Goal: Information Seeking & Learning: Learn about a topic

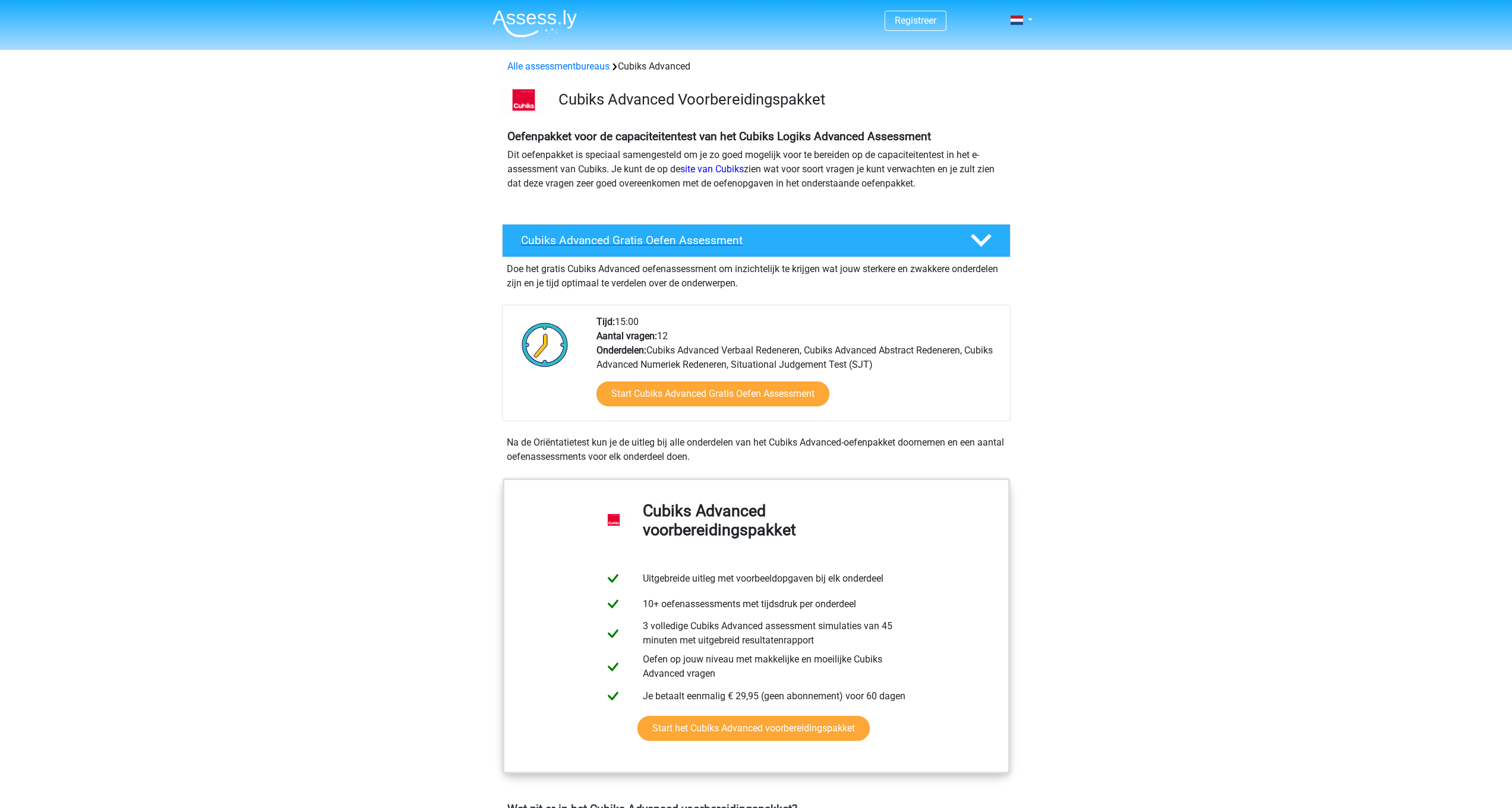
click at [759, 246] on h4 "Cubiks Advanced Gratis Oefen Assessment" at bounding box center [735, 240] width 430 height 14
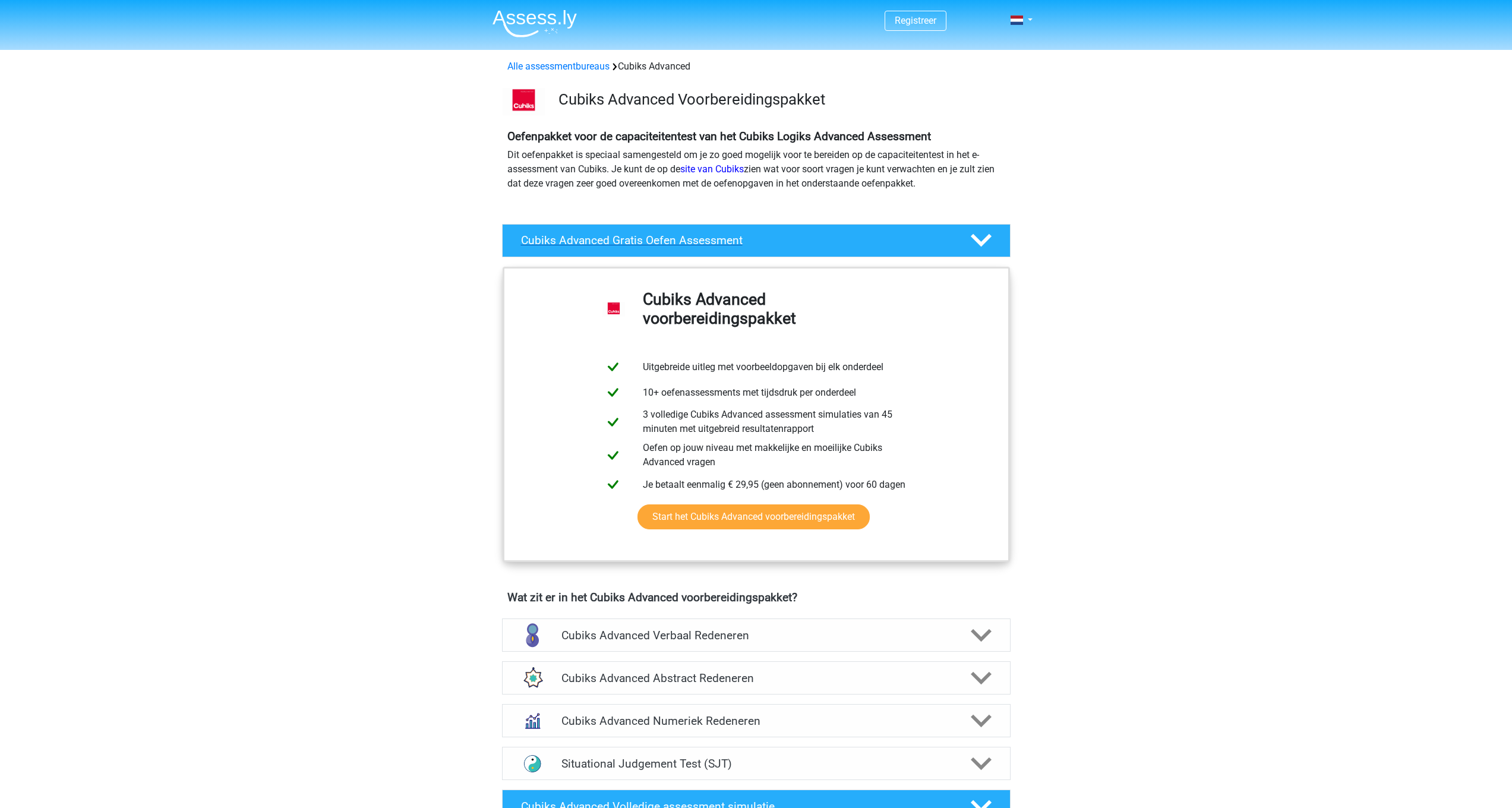
click at [758, 249] on div "Cubiks Advanced Gratis Oefen Assessment" at bounding box center [756, 240] width 508 height 33
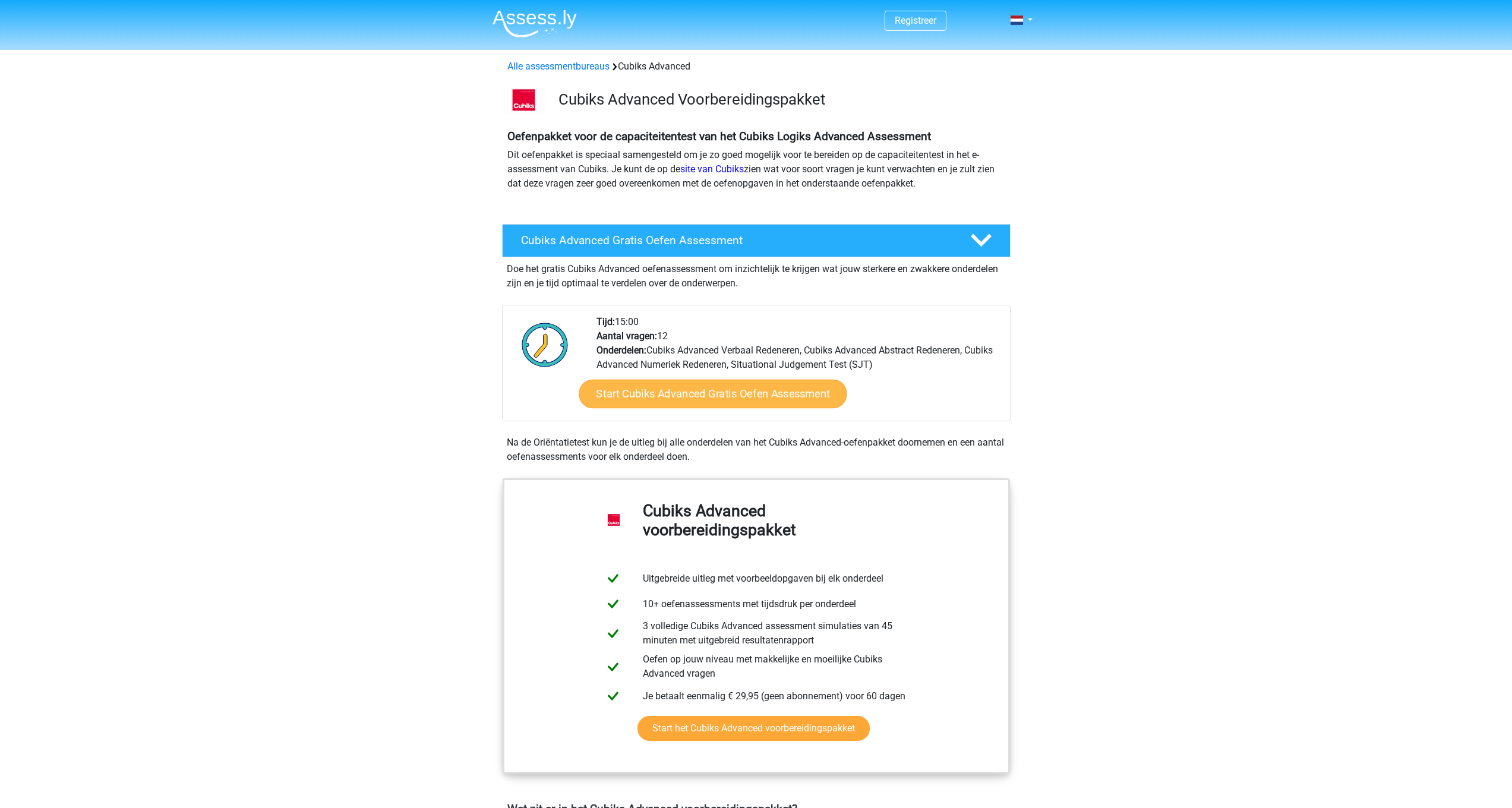
click at [708, 394] on link "Start Cubiks Advanced Gratis Oefen Assessment" at bounding box center [712, 394] width 268 height 29
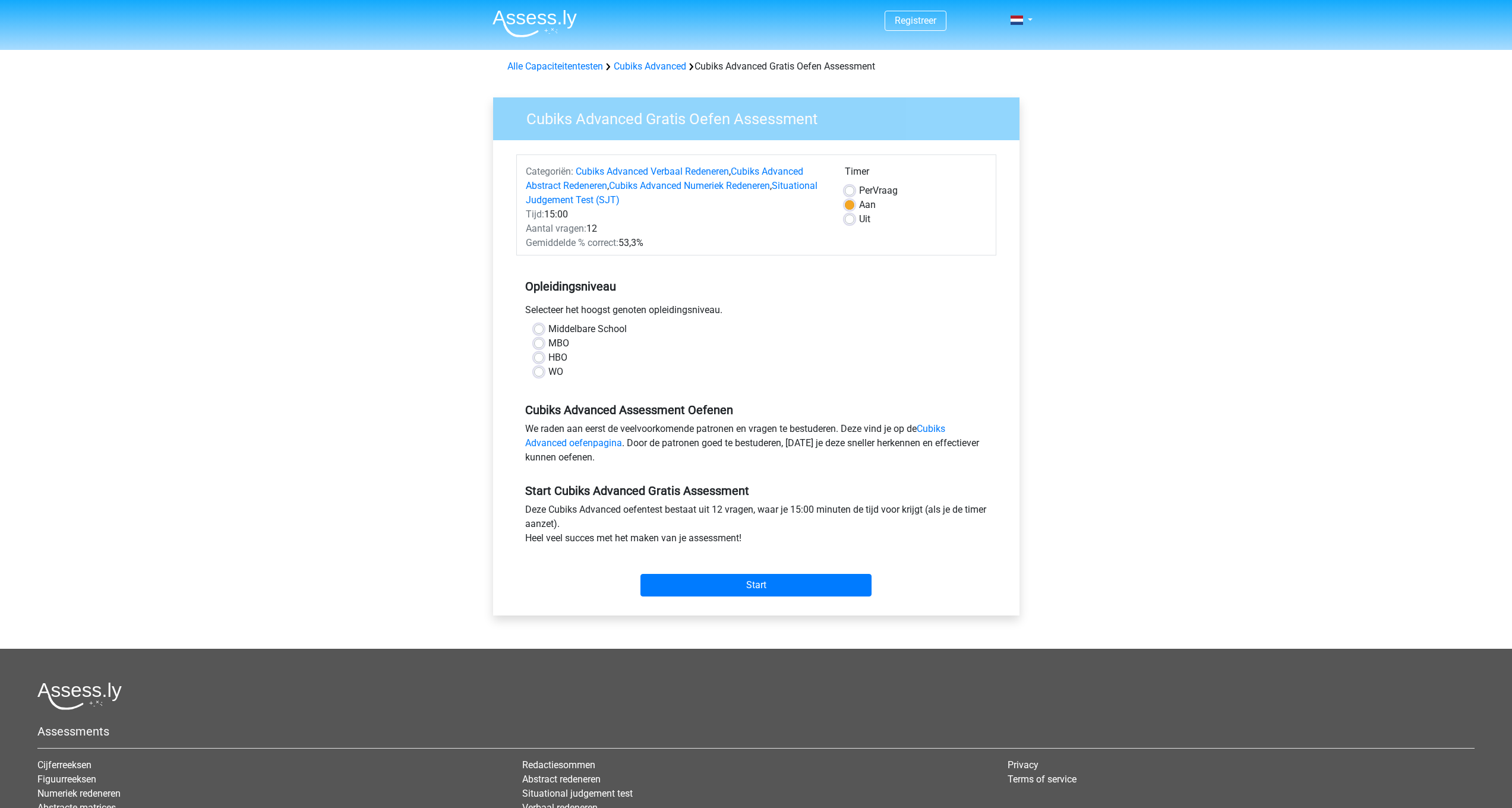
click at [548, 343] on label "MBO" at bounding box center [558, 343] width 21 height 14
click at [542, 343] on input "MBO" at bounding box center [538, 341] width 9 height 12
radio input "true"
click at [590, 386] on div "Middelbare School MBO HBO WO" at bounding box center [756, 355] width 480 height 67
click at [547, 388] on div "Middelbare School MBO HBO WO" at bounding box center [756, 355] width 480 height 67
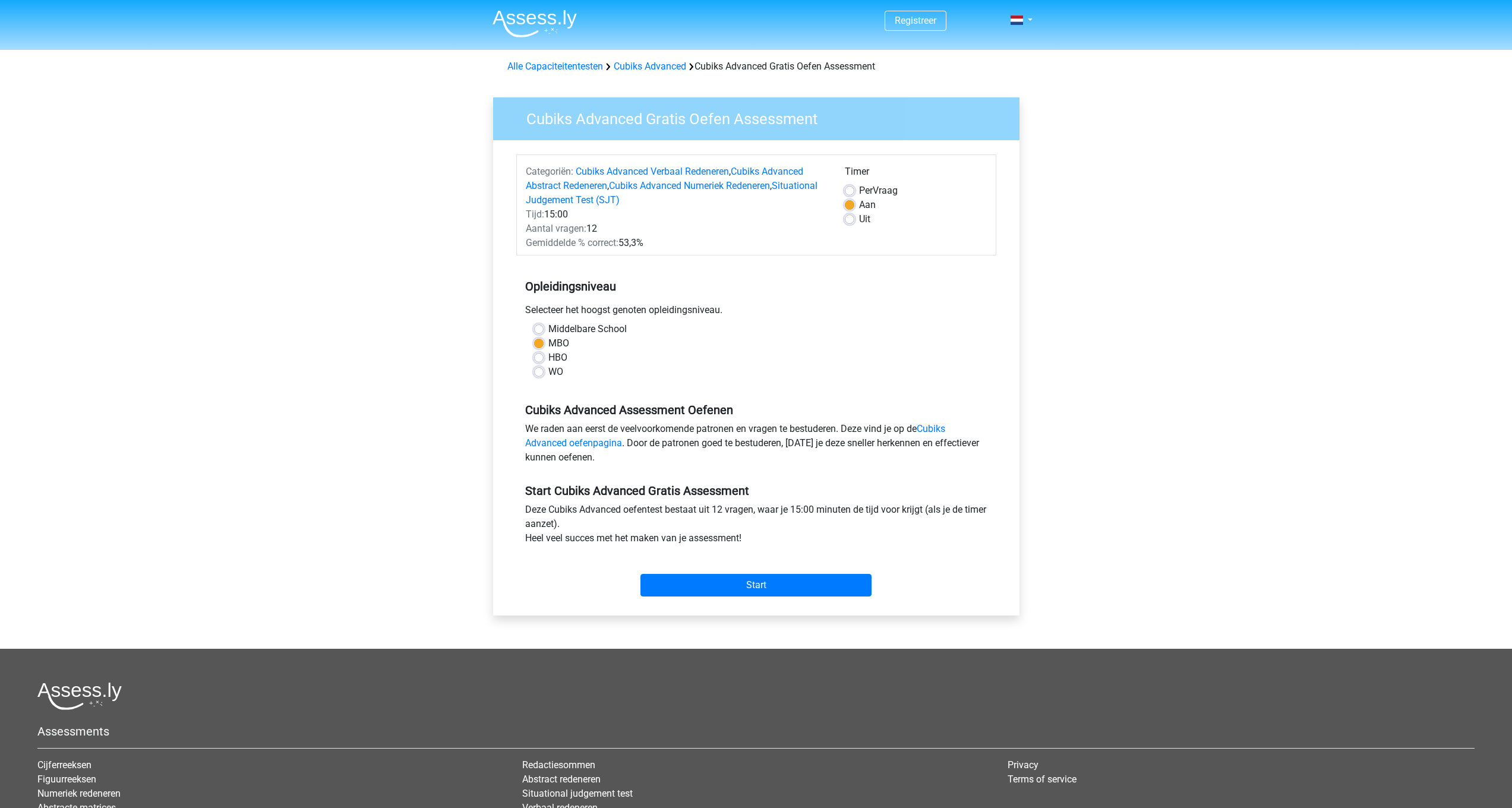
click at [533, 373] on div "Middelbare School MBO HBO WO" at bounding box center [756, 351] width 462 height 57
click at [548, 373] on label "WO" at bounding box center [556, 371] width 15 height 14
click at [543, 373] on input "WO" at bounding box center [538, 370] width 9 height 12
radio input "true"
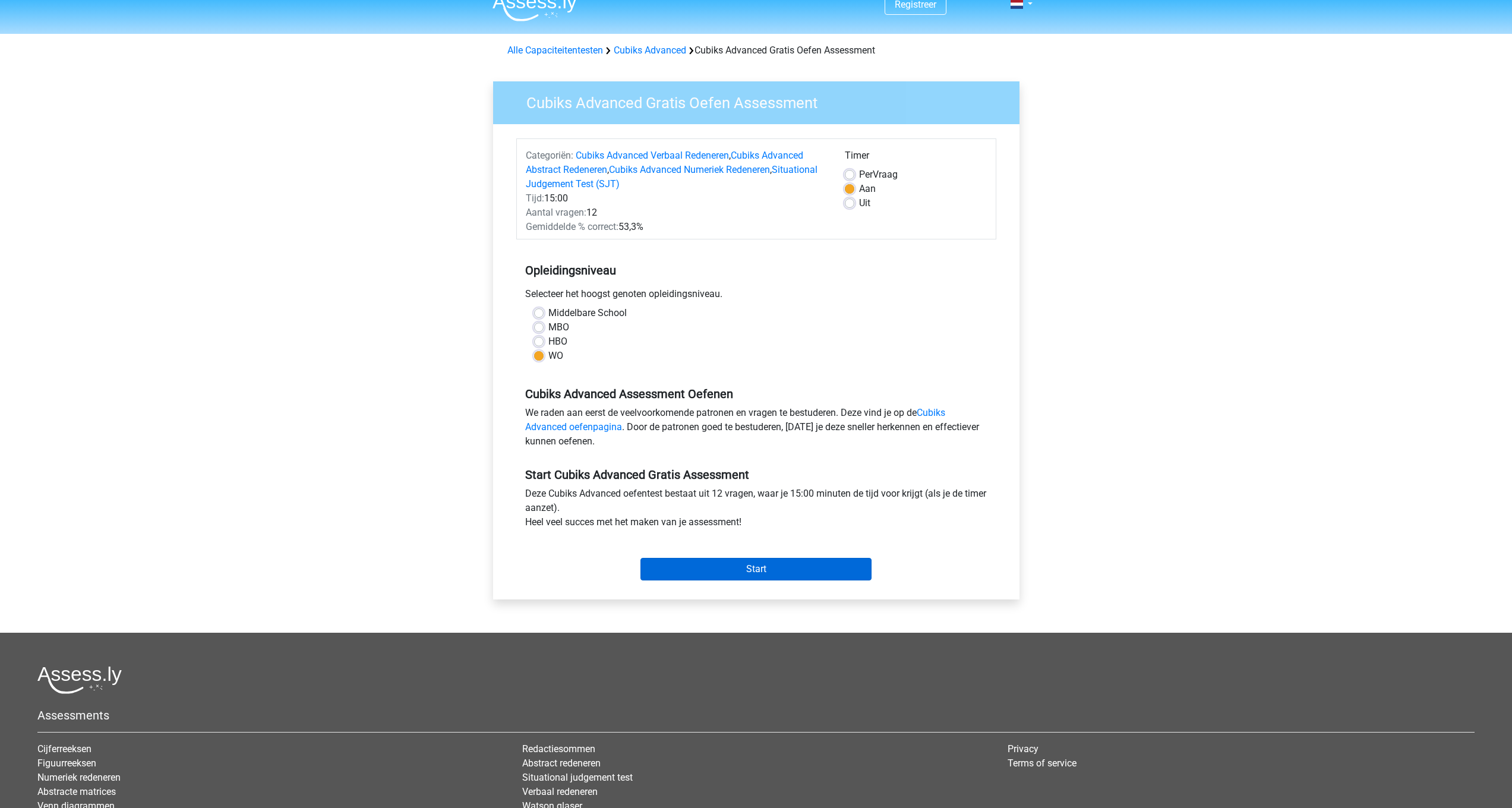
click at [724, 567] on input "Start" at bounding box center [755, 569] width 231 height 22
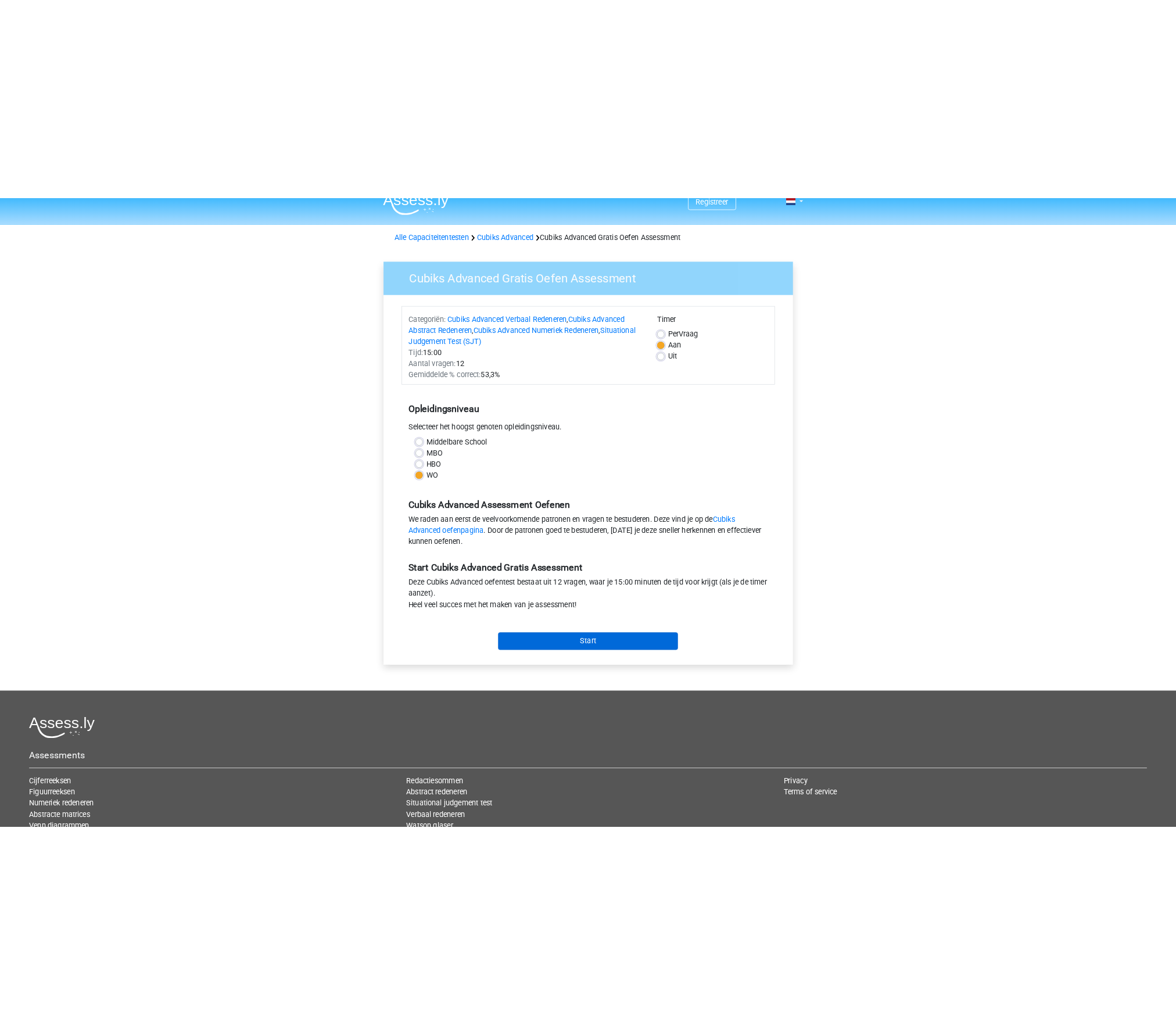
scroll to position [19, 0]
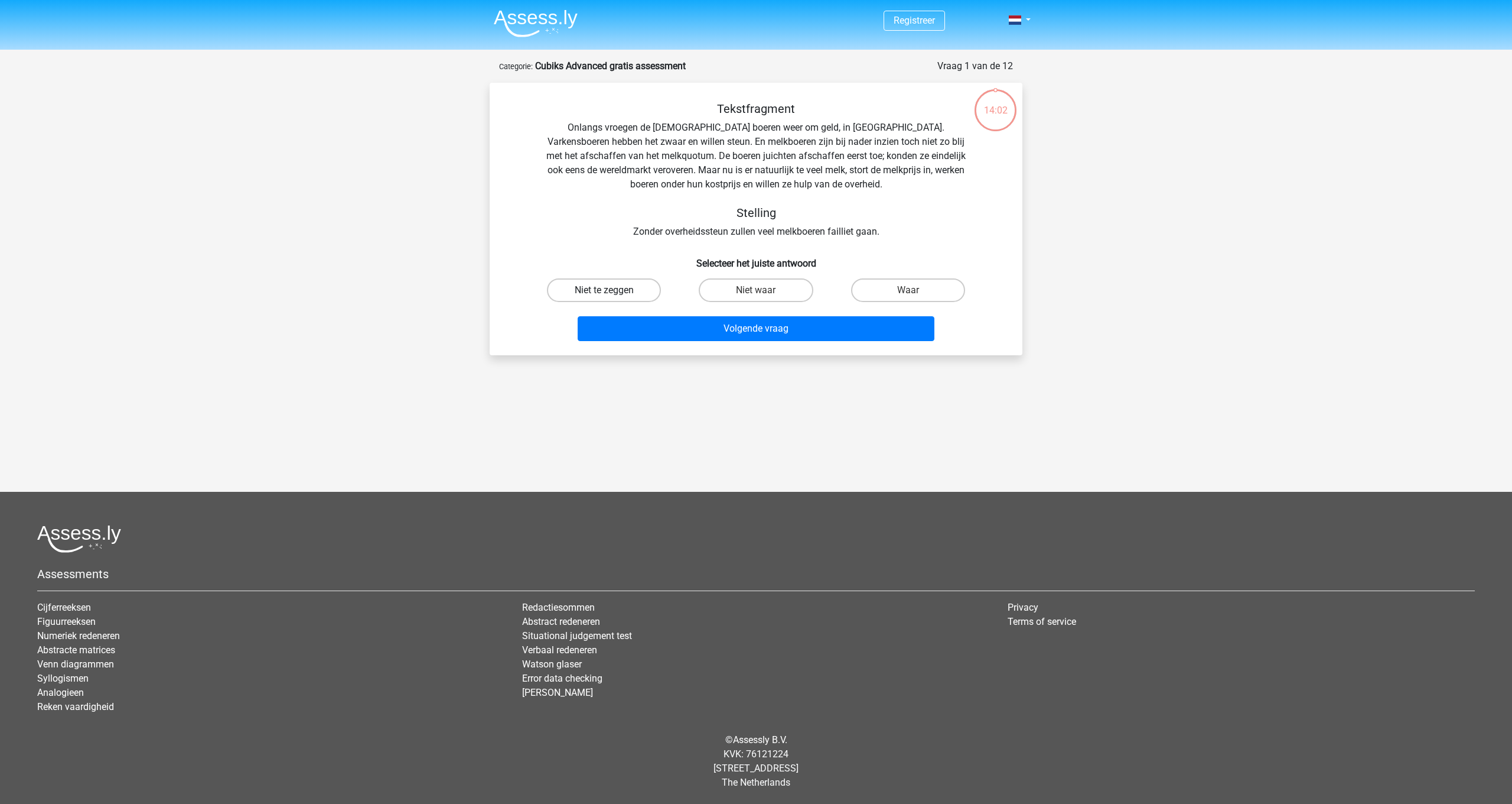
click at [629, 293] on label "Niet te zeggen" at bounding box center [604, 290] width 114 height 24
click at [612, 293] on input "Niet te zeggen" at bounding box center [608, 294] width 7 height 7
radio input "true"
click at [750, 340] on button "Volgende vraag" at bounding box center [757, 329] width 358 height 25
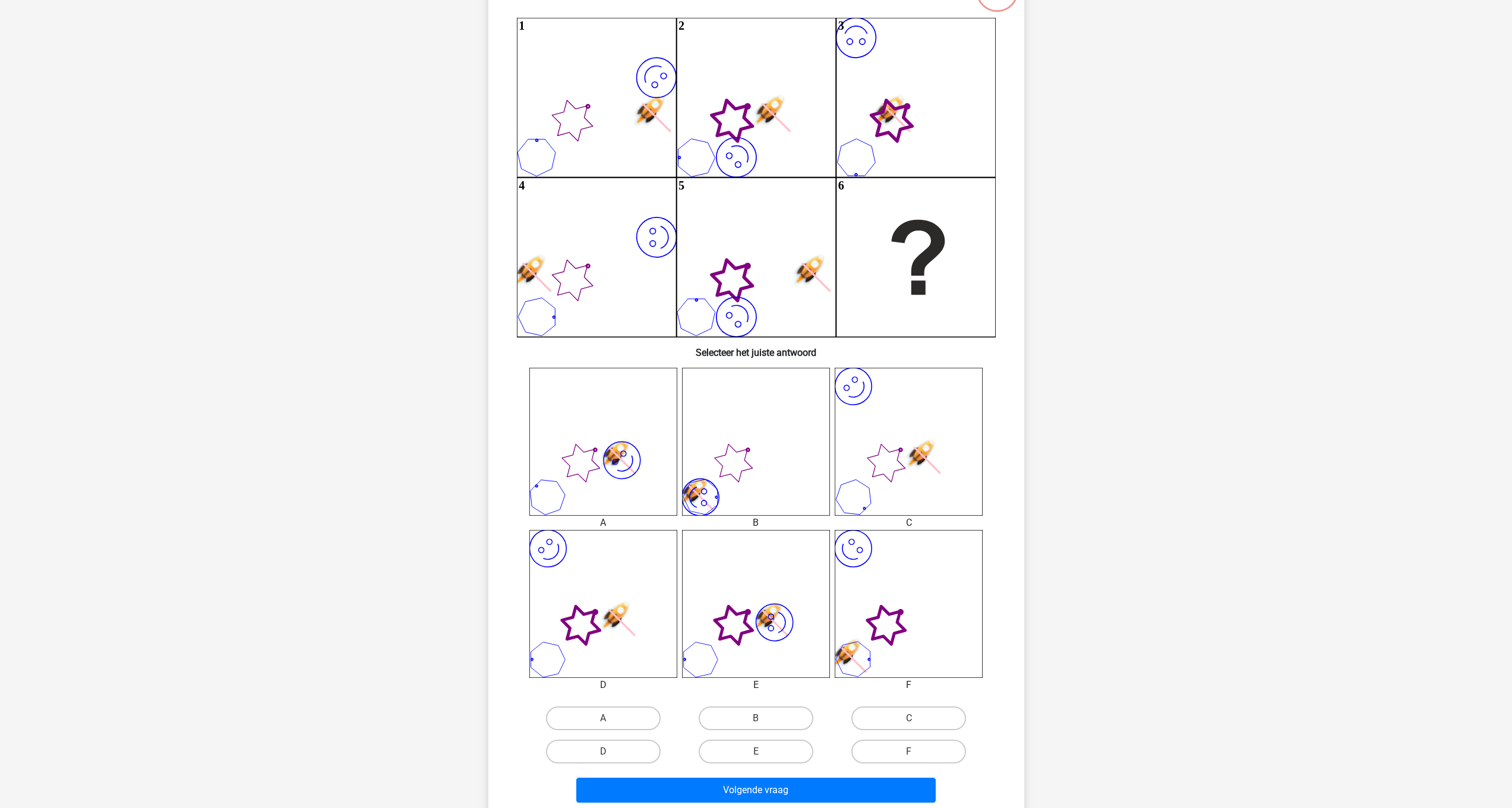
scroll to position [118, 0]
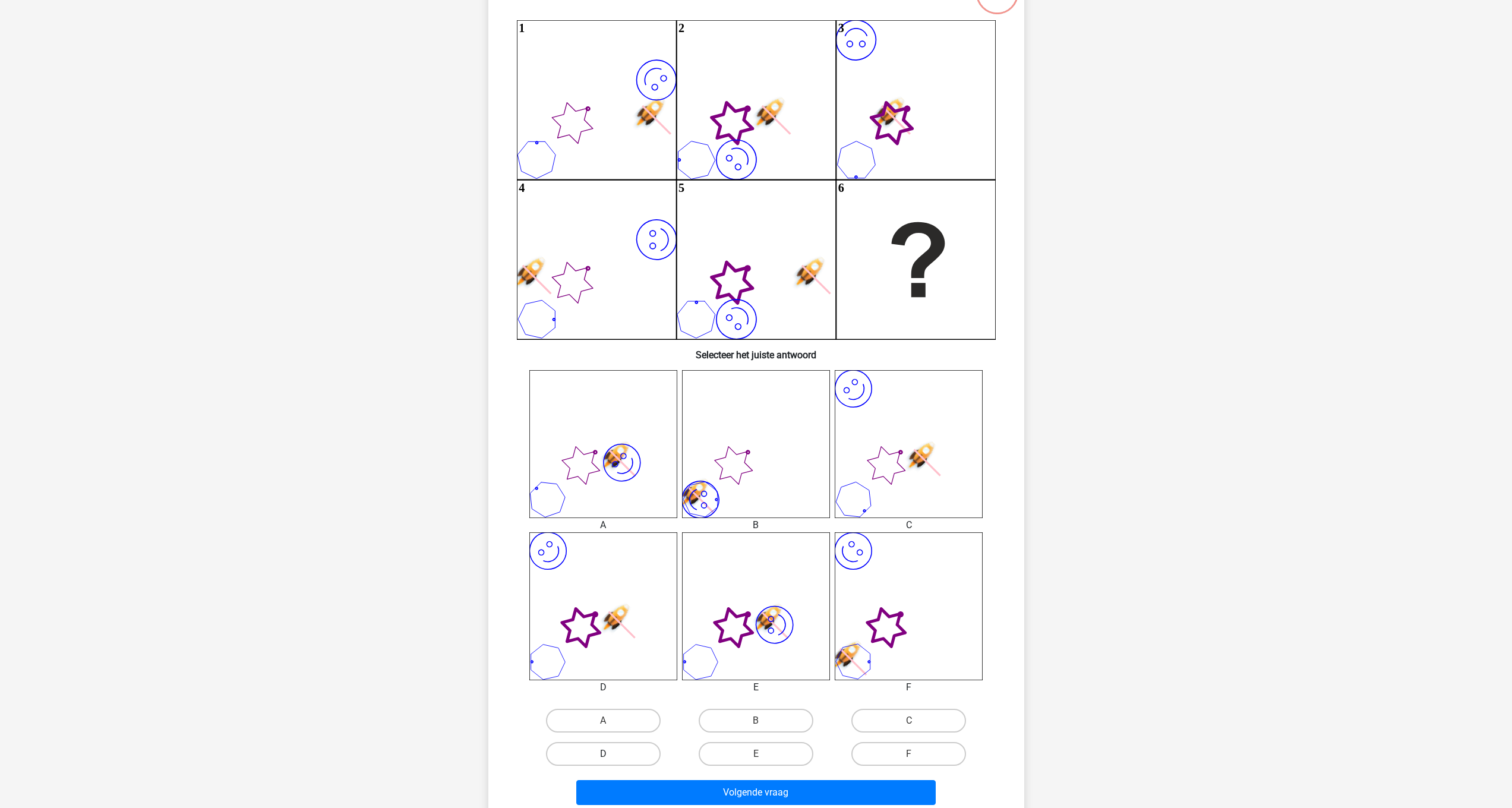
click at [655, 753] on label "D" at bounding box center [603, 754] width 114 height 24
click at [611, 754] on input "D" at bounding box center [607, 758] width 7 height 7
radio input "true"
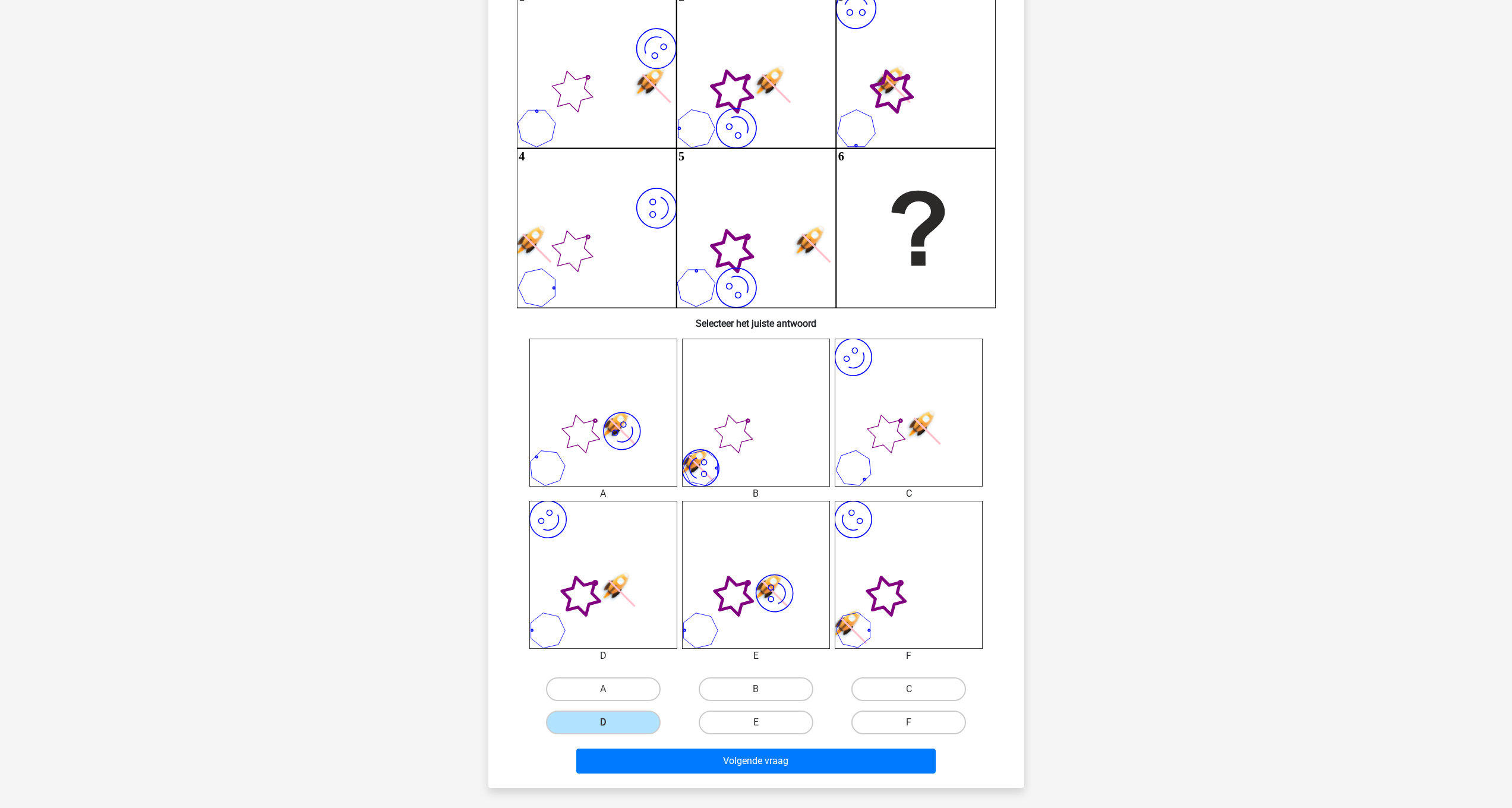
scroll to position [151, 0]
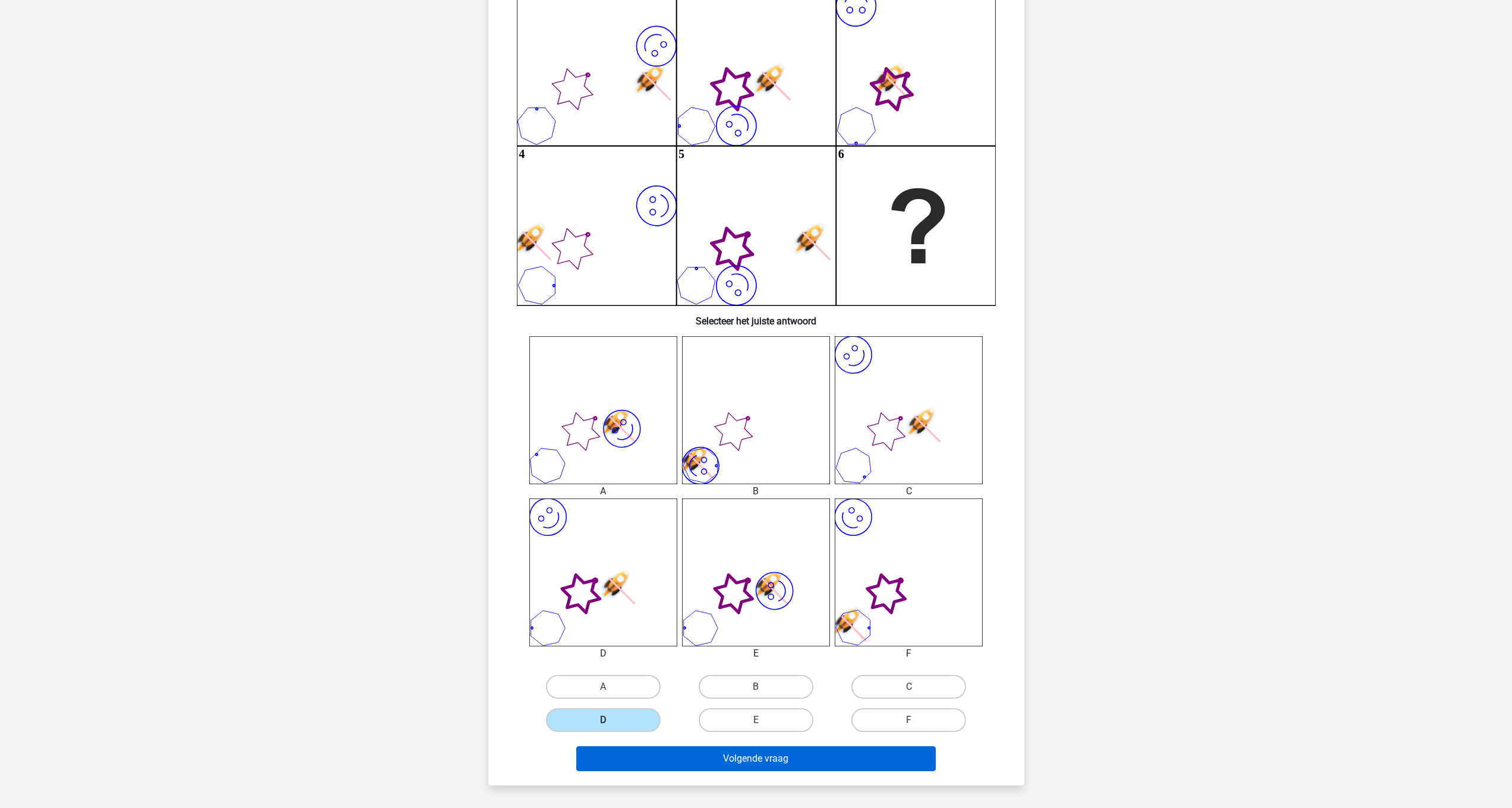
click at [779, 762] on button "Volgende vraag" at bounding box center [756, 758] width 360 height 25
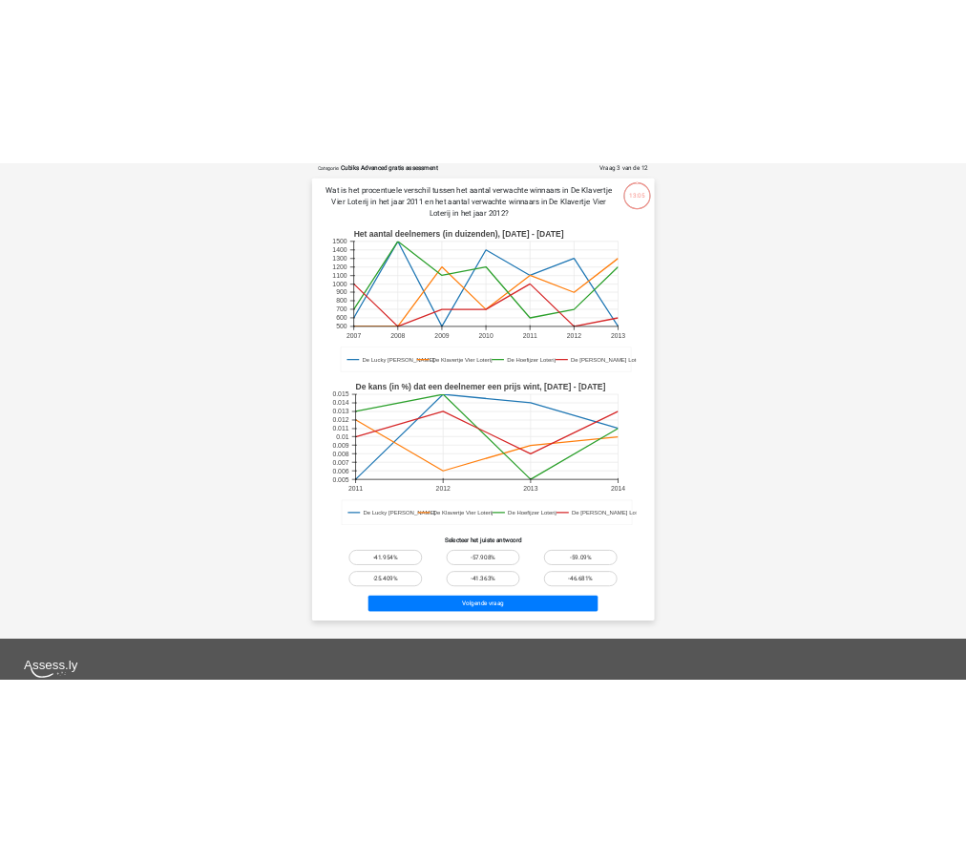
scroll to position [0, 0]
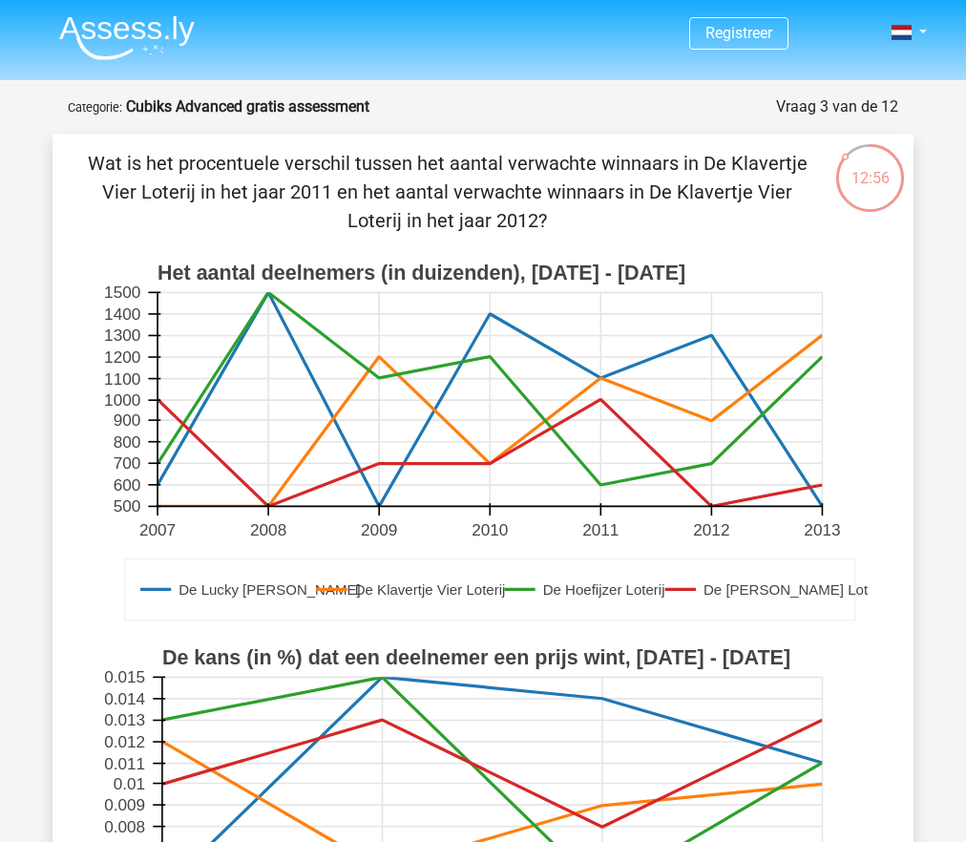
click at [454, 470] on rect at bounding box center [490, 400] width 665 height 214
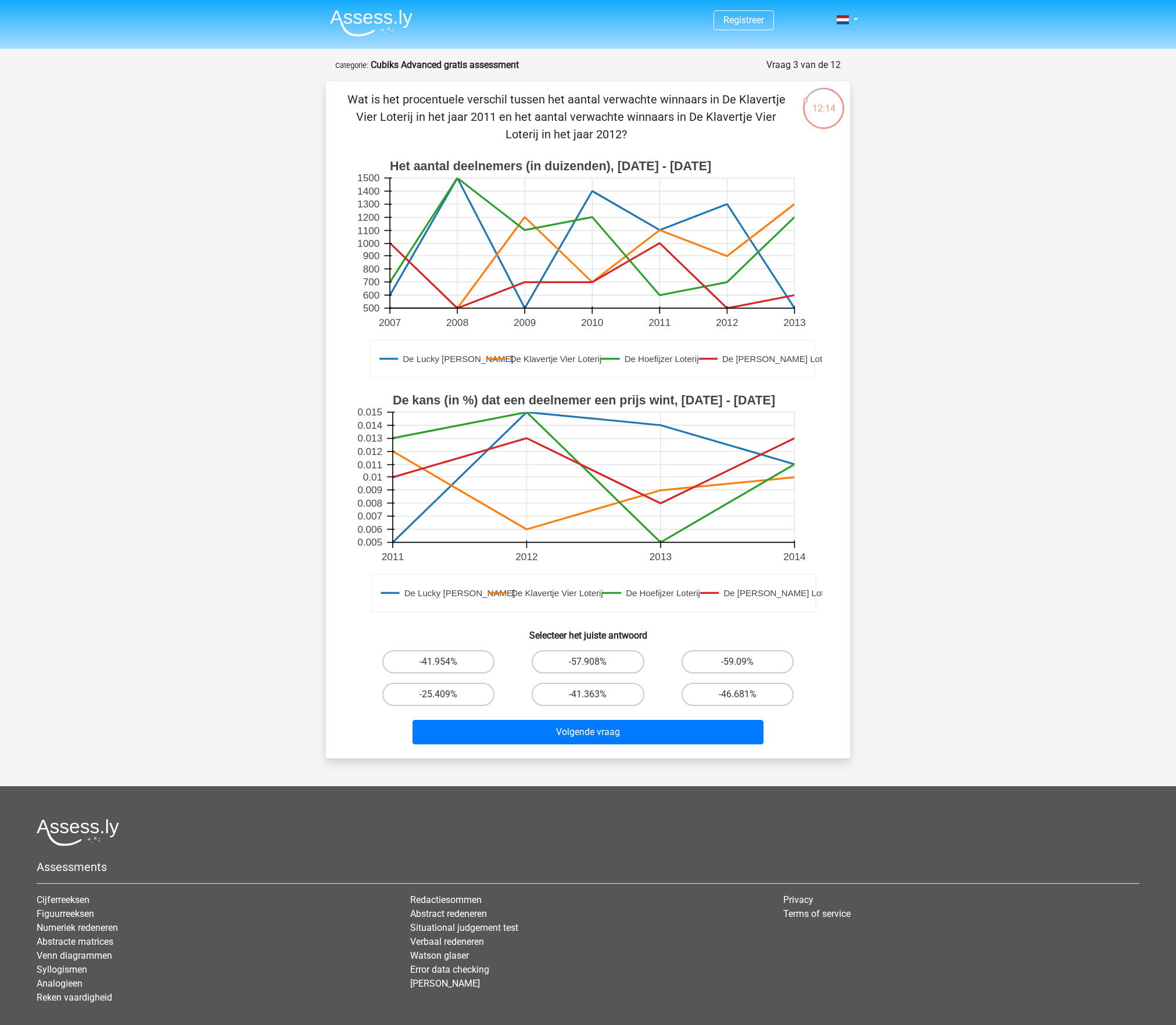
click at [588, 666] on input "-57.908%" at bounding box center [591, 666] width 7 height 7
radio input "true"
click at [591, 744] on button "Volgende vraag" at bounding box center [588, 732] width 352 height 24
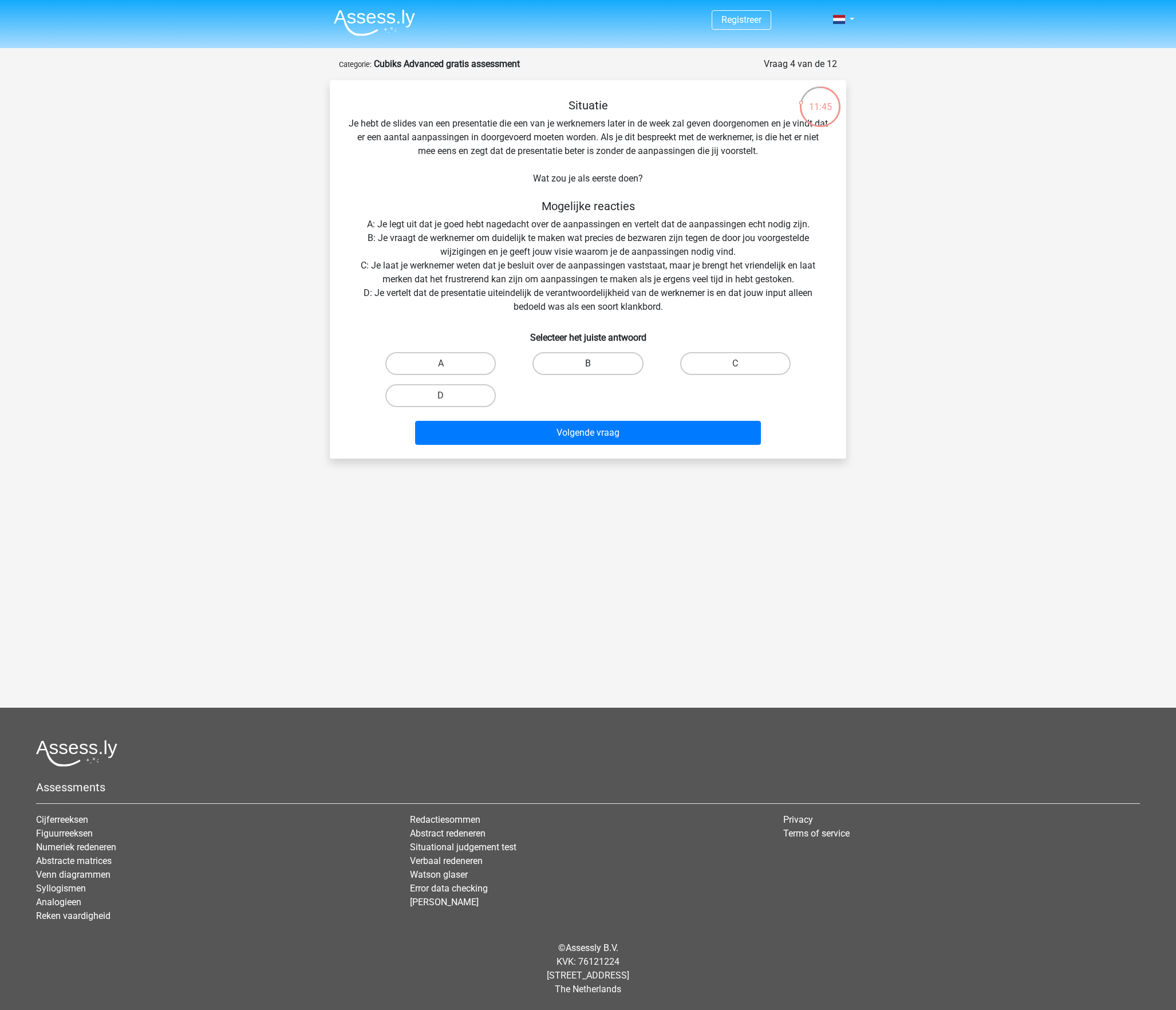
click at [576, 375] on label "B" at bounding box center [588, 363] width 110 height 23
click at [588, 371] on input "B" at bounding box center [592, 367] width 7 height 7
radio input "true"
click at [575, 445] on button "Volgende vraag" at bounding box center [588, 433] width 347 height 24
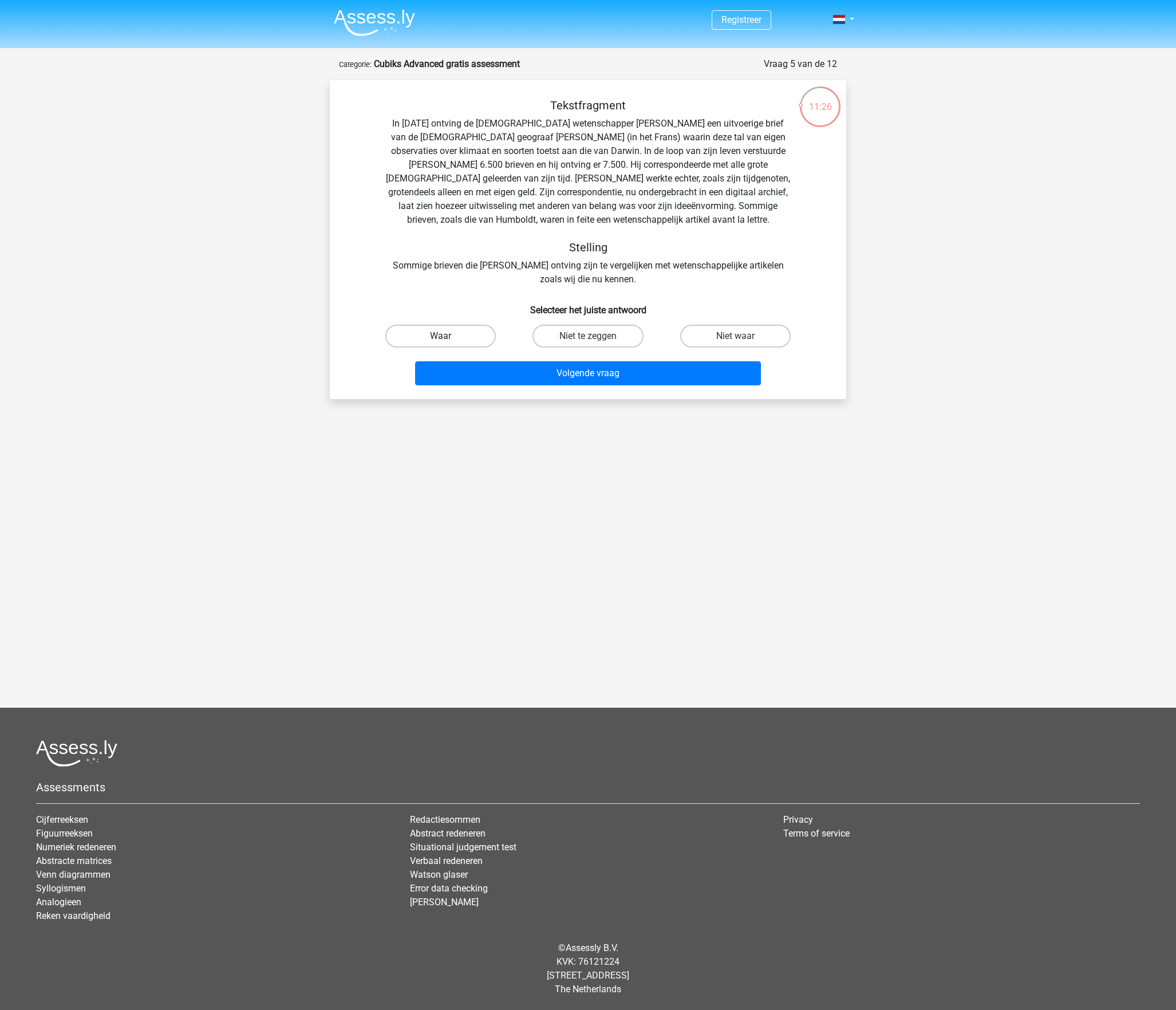
click at [453, 348] on label "Waar" at bounding box center [441, 336] width 110 height 23
click at [449, 344] on input "Waar" at bounding box center [444, 339] width 7 height 7
radio input "true"
click at [560, 386] on button "Volgende vraag" at bounding box center [588, 373] width 347 height 24
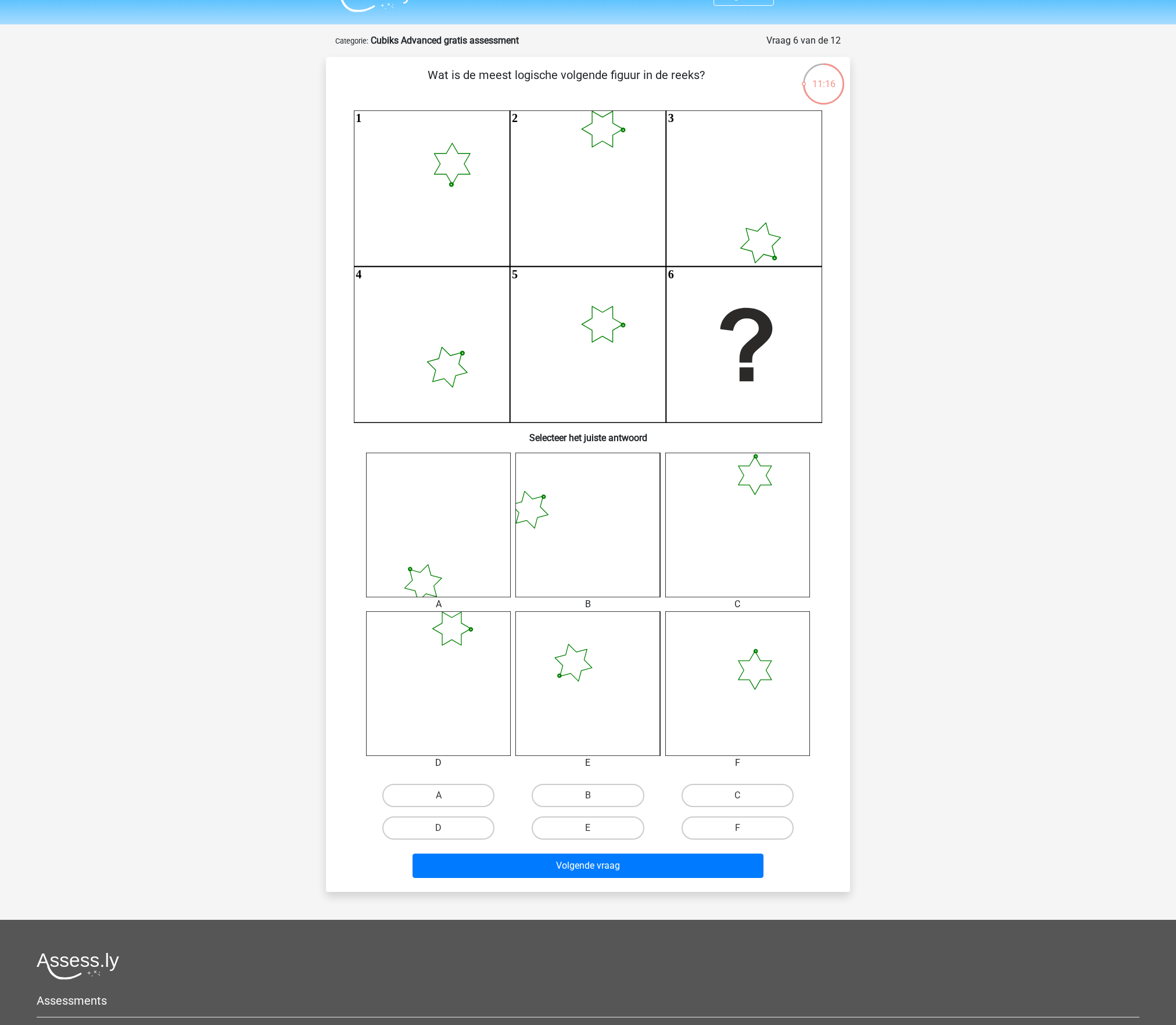
scroll to position [29, 0]
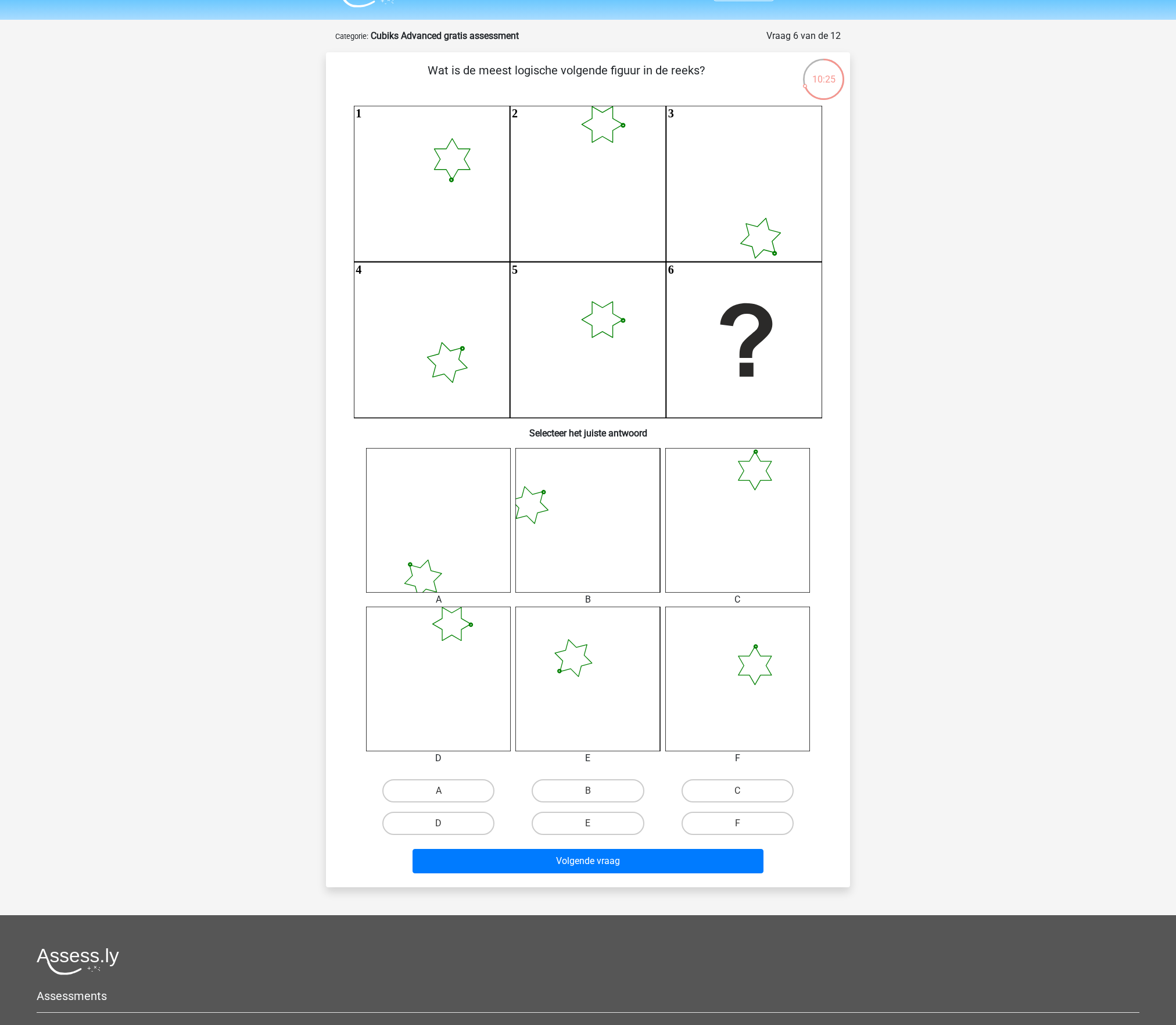
click at [259, 785] on div "Registreer" at bounding box center [588, 596] width 1176 height 1251
click at [488, 763] on div "A B C D" at bounding box center [588, 644] width 487 height 393
click at [445, 785] on label "A" at bounding box center [438, 791] width 112 height 23
click at [445, 790] on input "A" at bounding box center [442, 795] width 7 height 7
radio input "true"
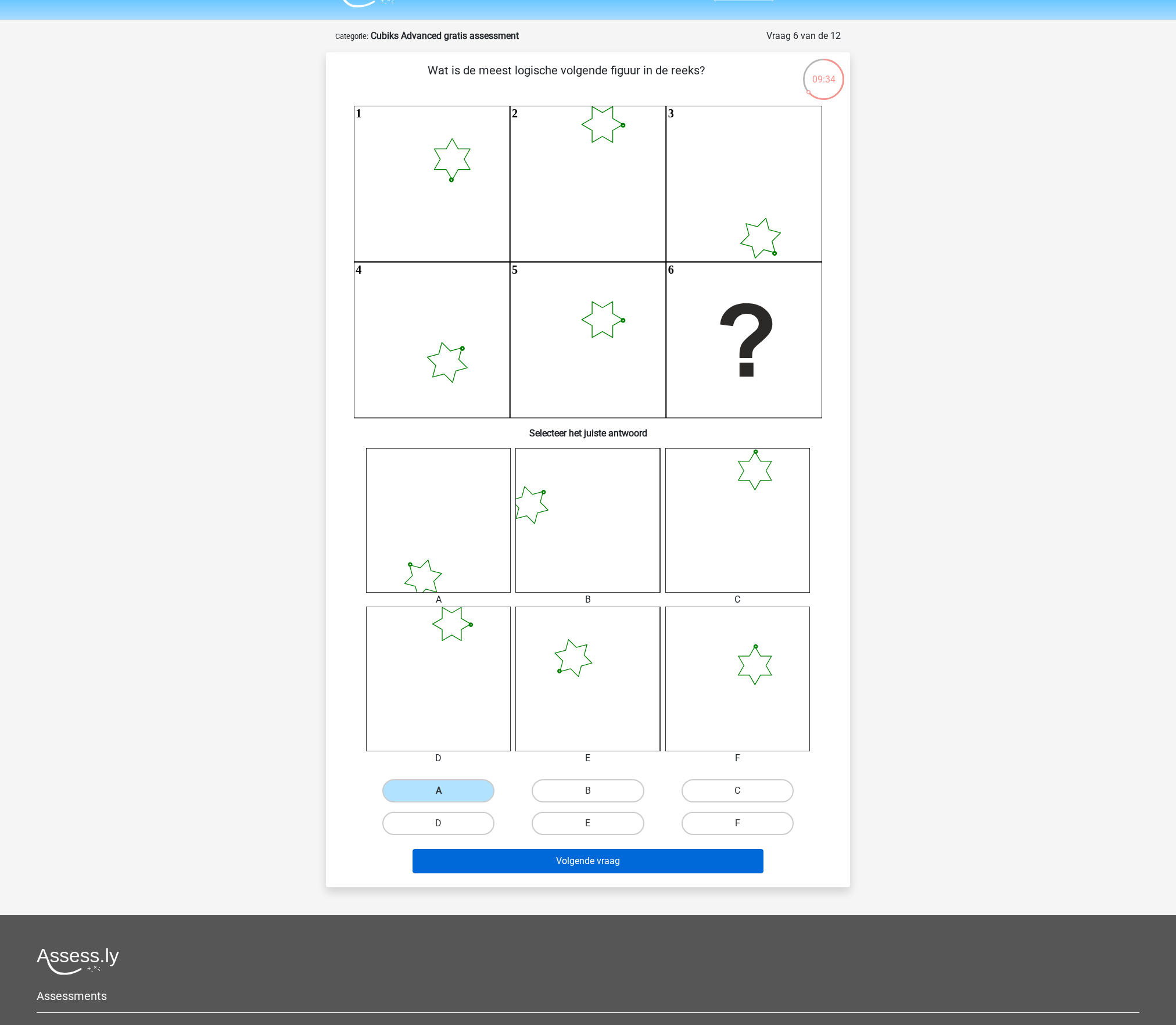
click at [549, 790] on button "Volgende vraag" at bounding box center [588, 861] width 352 height 24
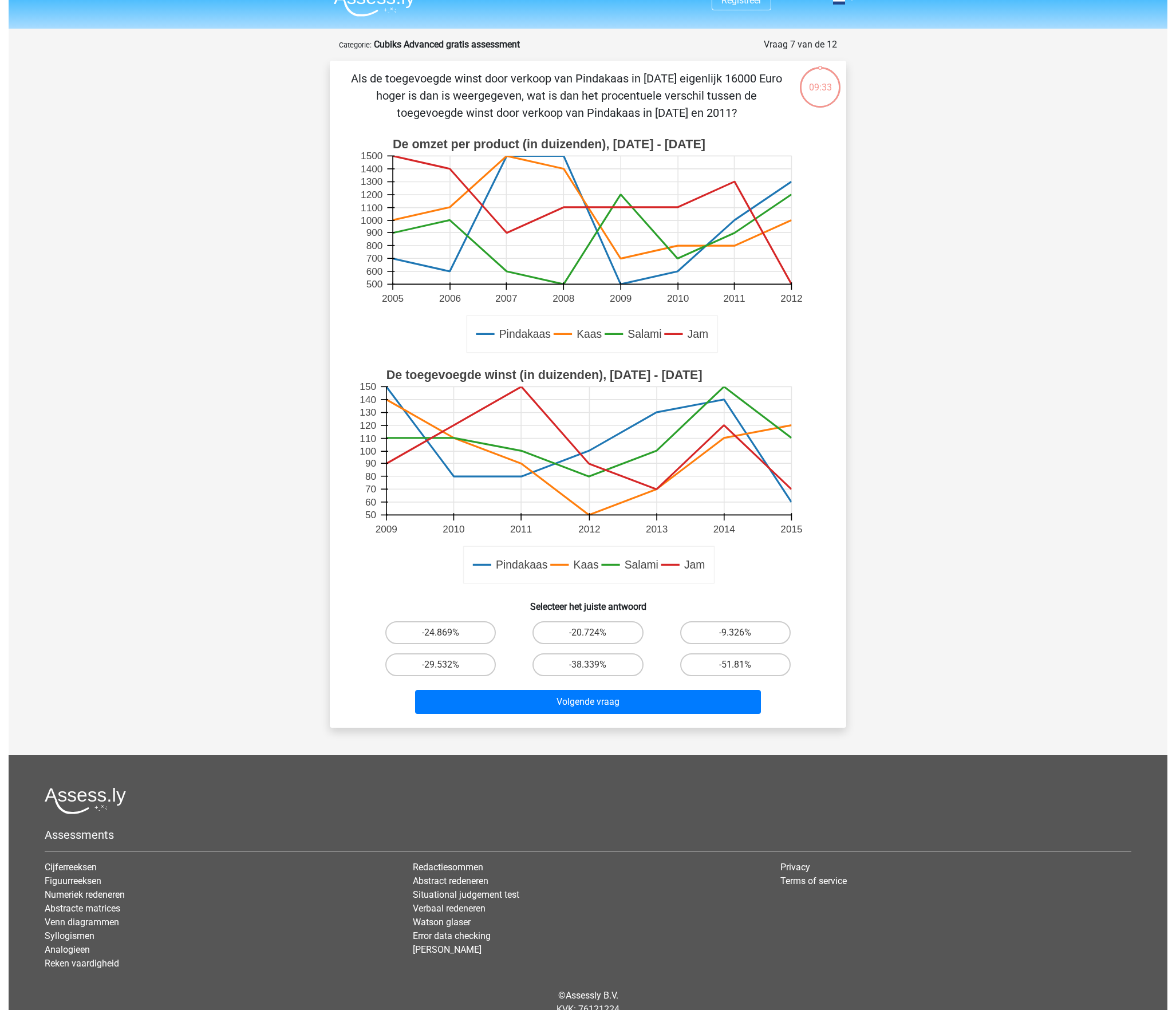
scroll to position [0, 0]
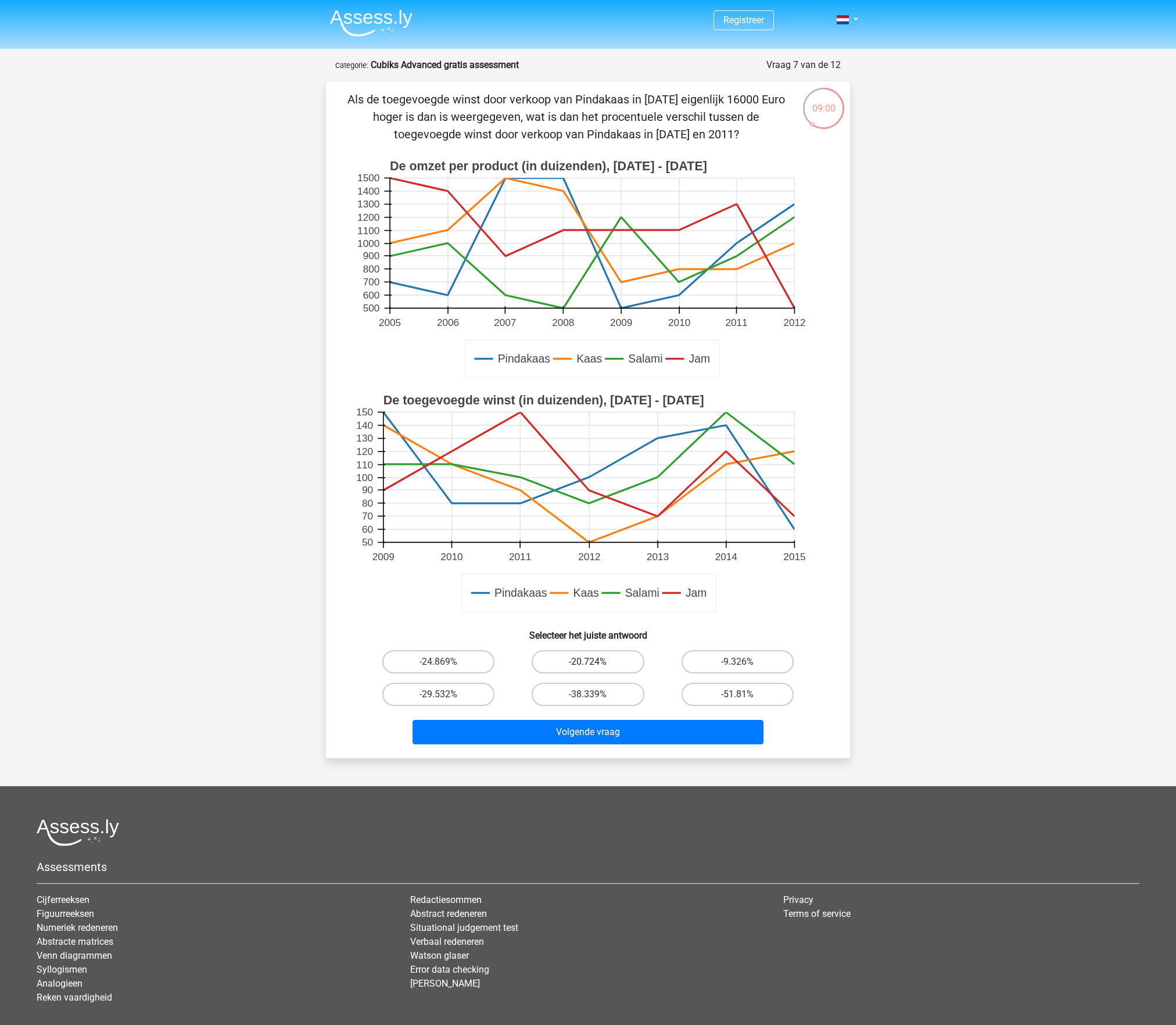
click at [594, 659] on label "-20.724%" at bounding box center [588, 662] width 112 height 23
click at [594, 662] on input "-20.724%" at bounding box center [591, 666] width 7 height 7
radio input "true"
click at [558, 740] on button "Volgende vraag" at bounding box center [588, 732] width 352 height 24
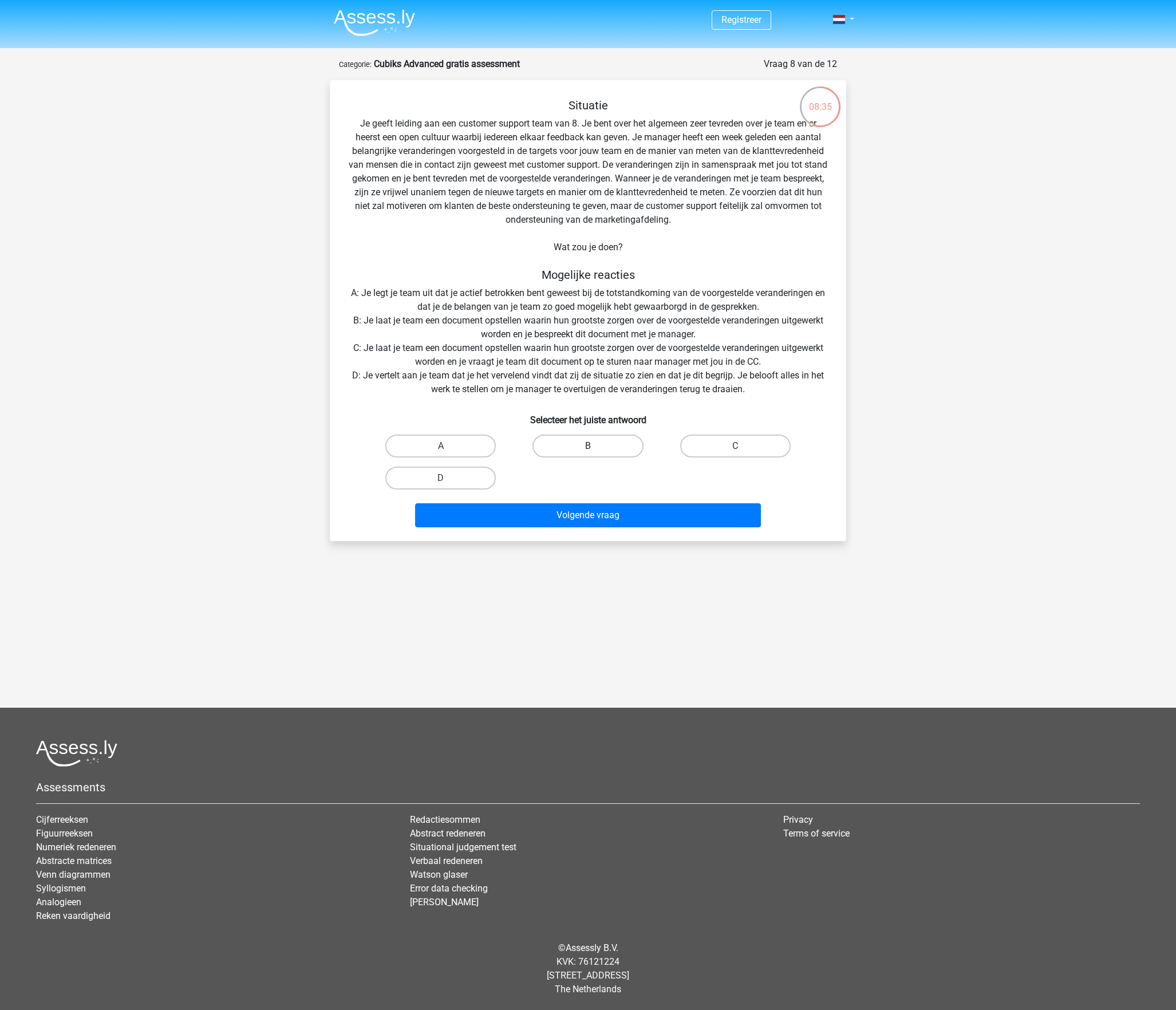
click at [595, 458] on label "B" at bounding box center [588, 446] width 110 height 23
click at [595, 453] on input "B" at bounding box center [592, 450] width 7 height 7
radio input "true"
click at [582, 527] on button "Volgende vraag" at bounding box center [588, 515] width 347 height 24
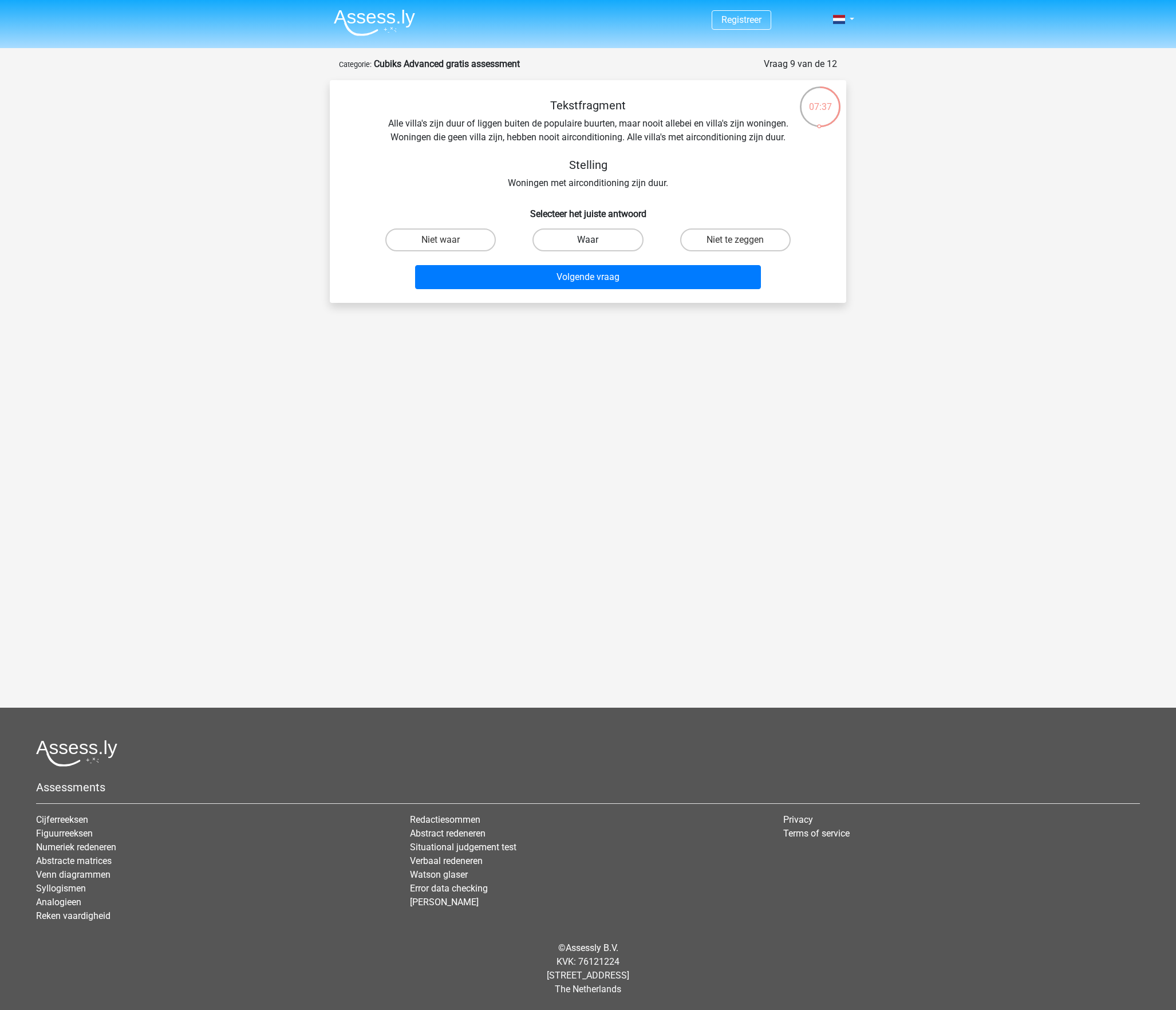
click at [581, 251] on label "Waar" at bounding box center [588, 240] width 110 height 23
click at [588, 247] on input "Waar" at bounding box center [592, 244] width 7 height 7
radio input "true"
click at [598, 289] on button "Volgende vraag" at bounding box center [588, 277] width 347 height 24
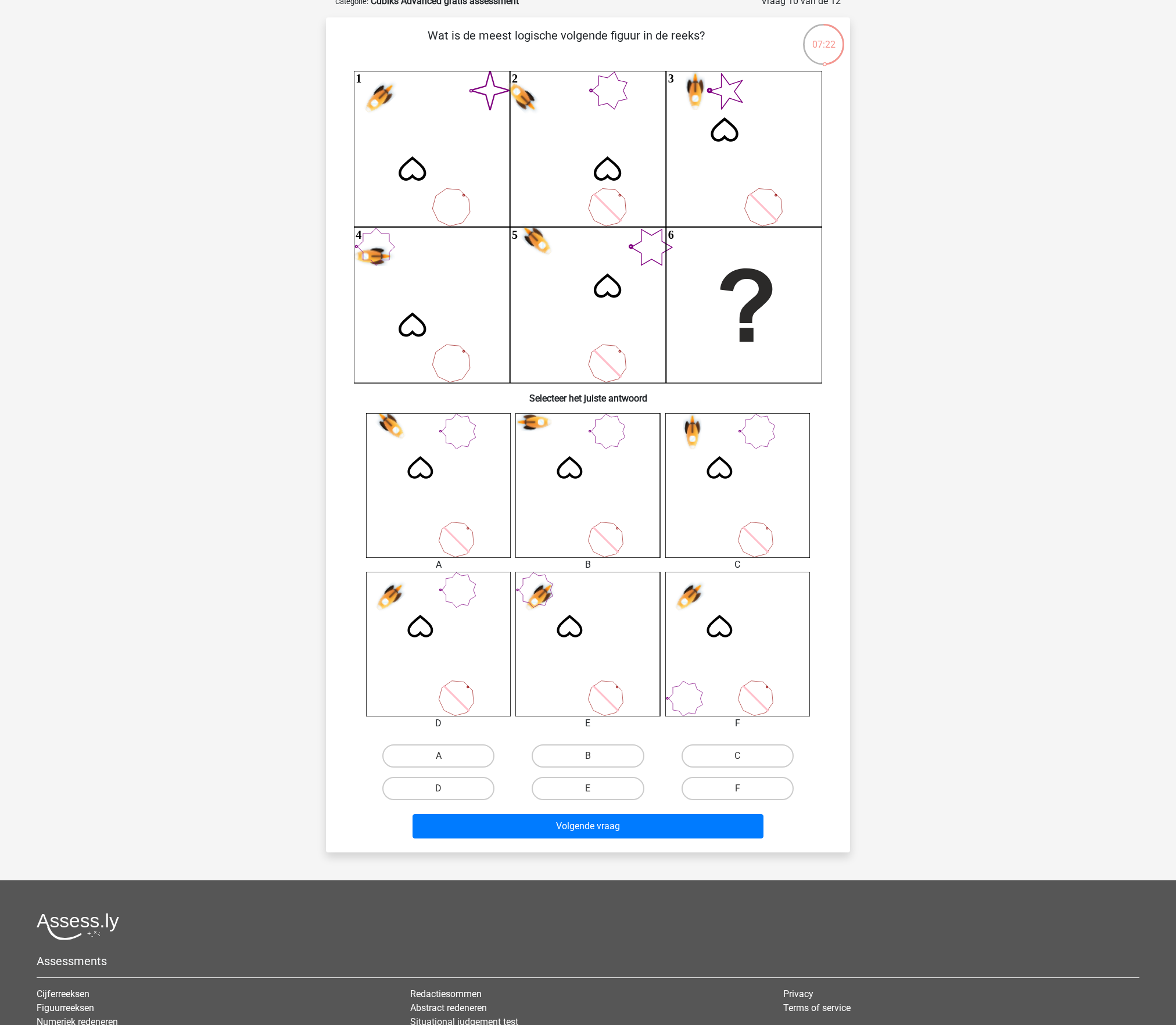
scroll to position [59, 0]
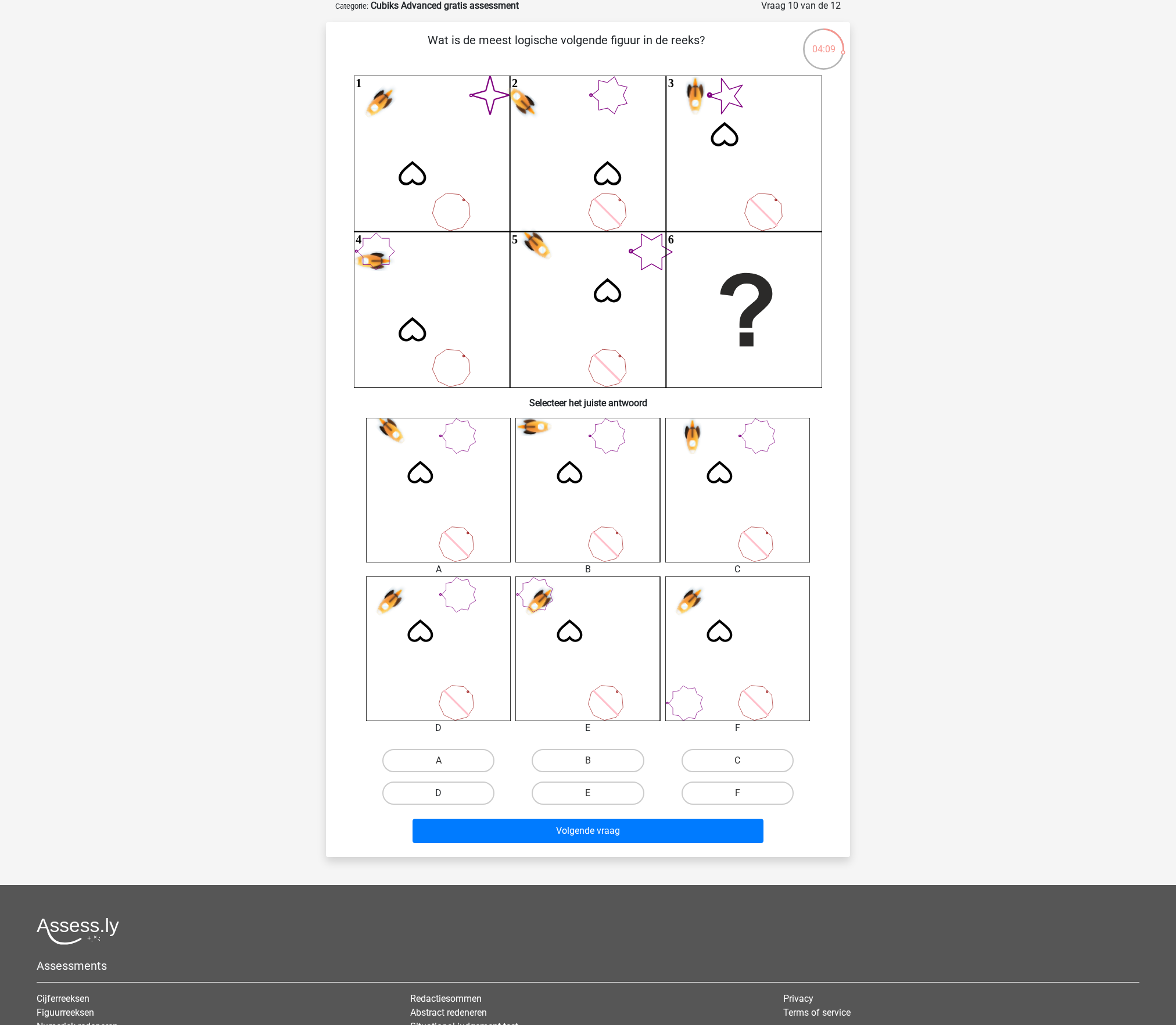
click at [454, 790] on label "D" at bounding box center [438, 793] width 112 height 23
click at [446, 790] on input "D" at bounding box center [442, 797] width 7 height 7
radio input "true"
click at [520, 790] on button "Volgende vraag" at bounding box center [588, 831] width 352 height 24
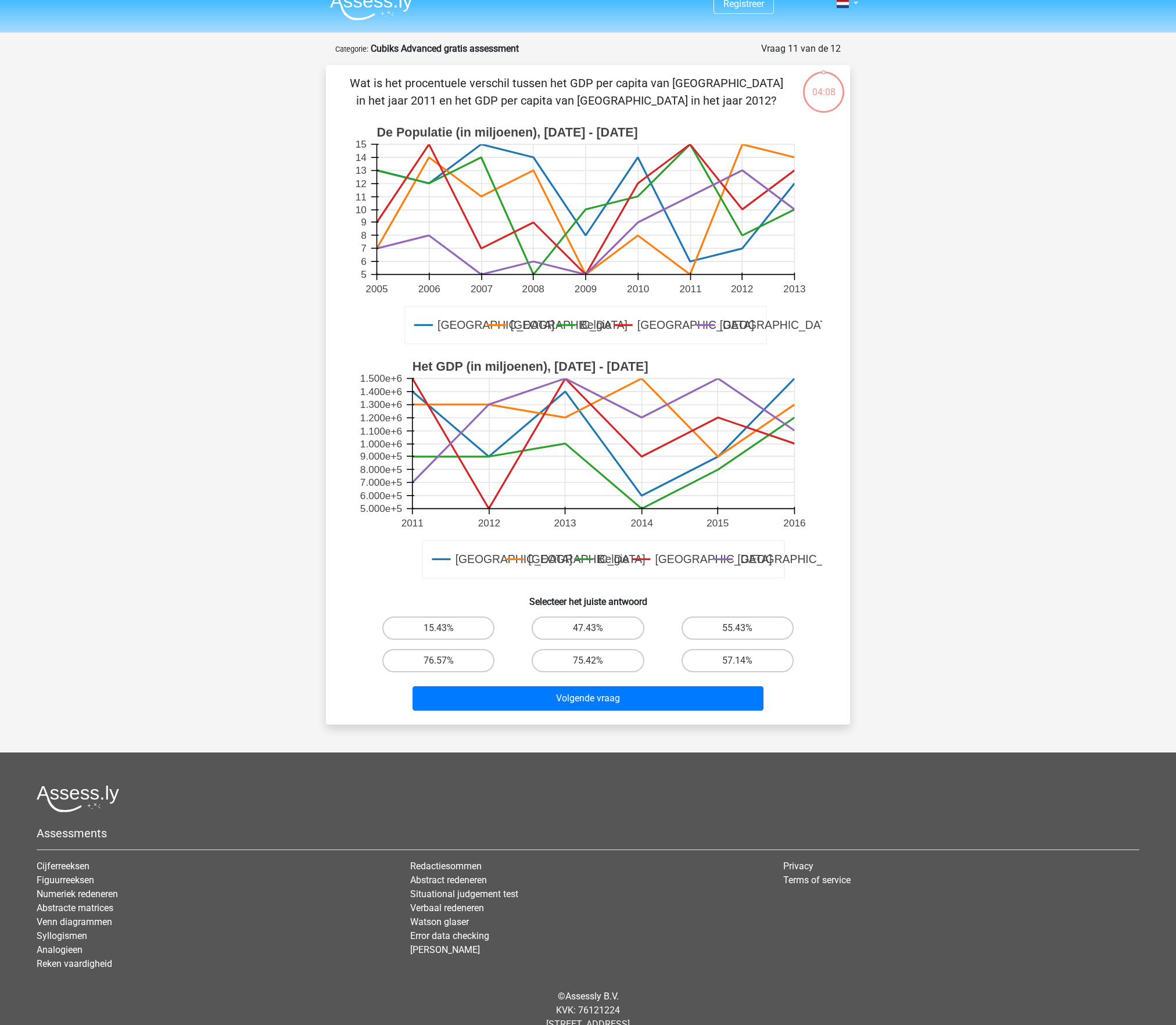
scroll to position [0, 0]
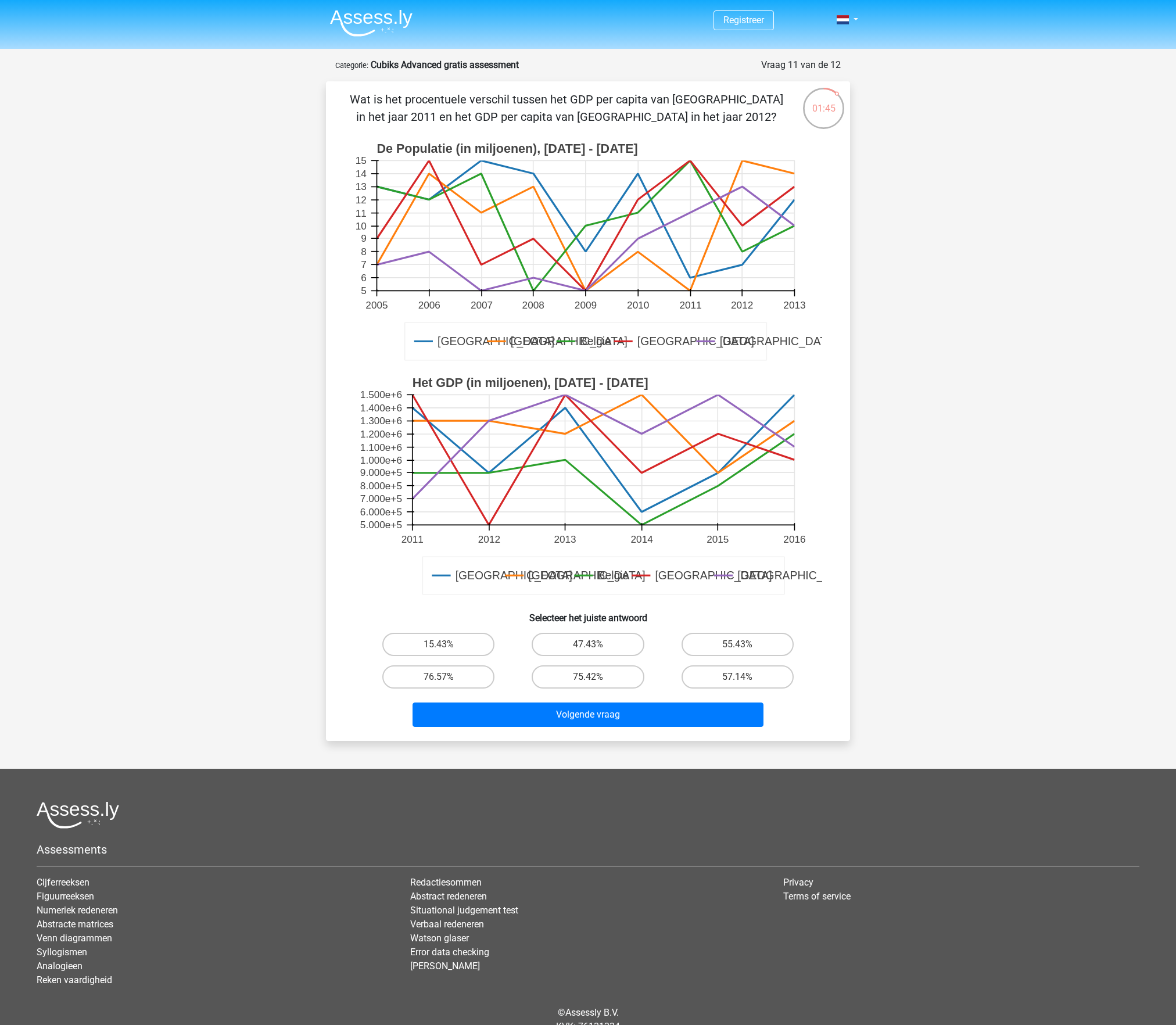
click at [723, 349] on text "[GEOGRAPHIC_DATA]" at bounding box center [778, 342] width 117 height 13
drag, startPoint x: 1165, startPoint y: 946, endPoint x: 723, endPoint y: 350, distance: 742.0
click at [723, 349] on text "[GEOGRAPHIC_DATA]" at bounding box center [778, 342] width 117 height 13
click at [603, 303] on rect at bounding box center [588, 252] width 468 height 234
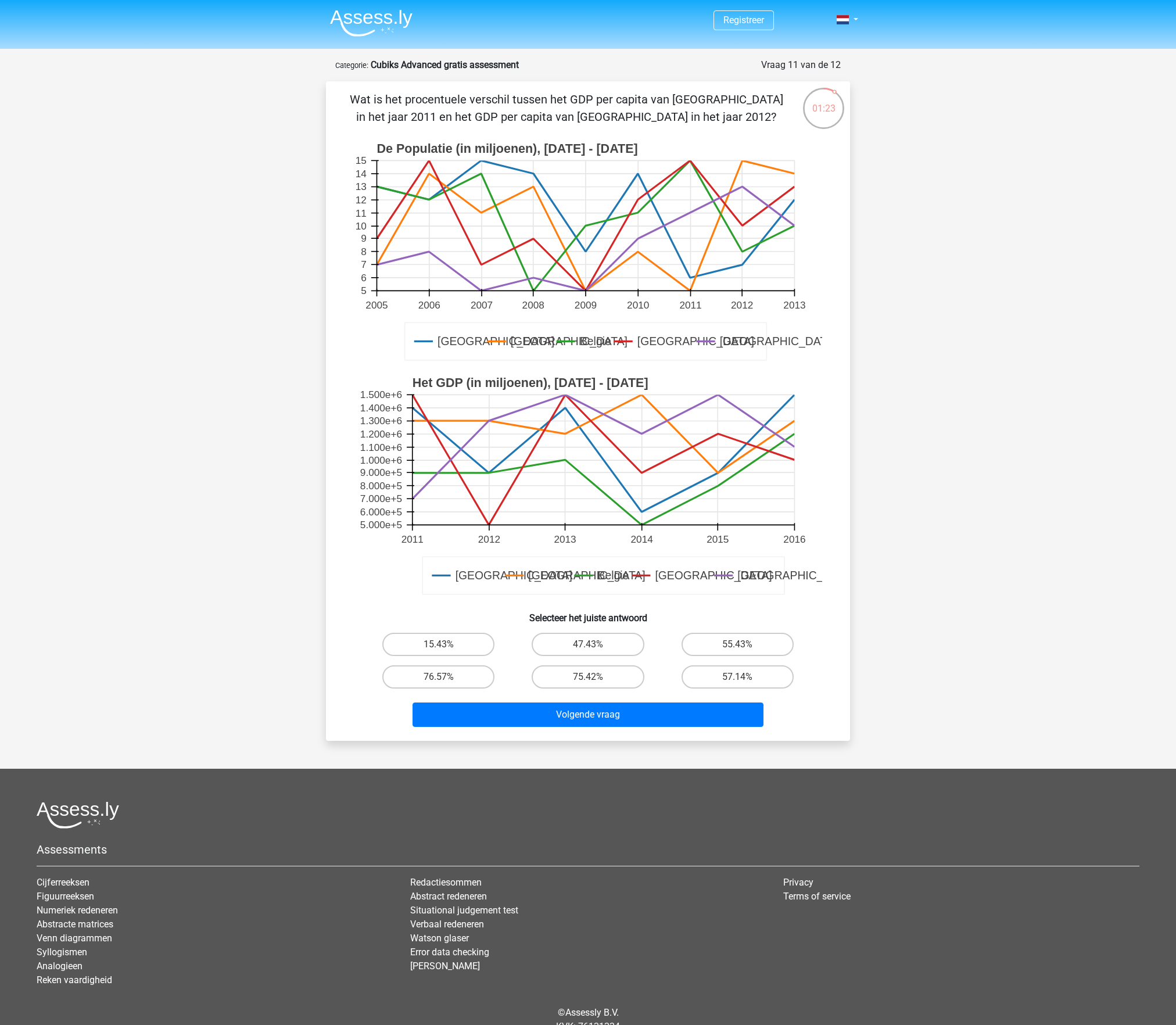
click at [689, 220] on rect at bounding box center [585, 226] width 418 height 130
click at [636, 243] on icon at bounding box center [585, 238] width 418 height 104
click at [684, 221] on icon at bounding box center [585, 238] width 418 height 104
click at [412, 497] on icon at bounding box center [412, 460] width 0 height 130
click at [415, 500] on rect at bounding box center [588, 486] width 468 height 234
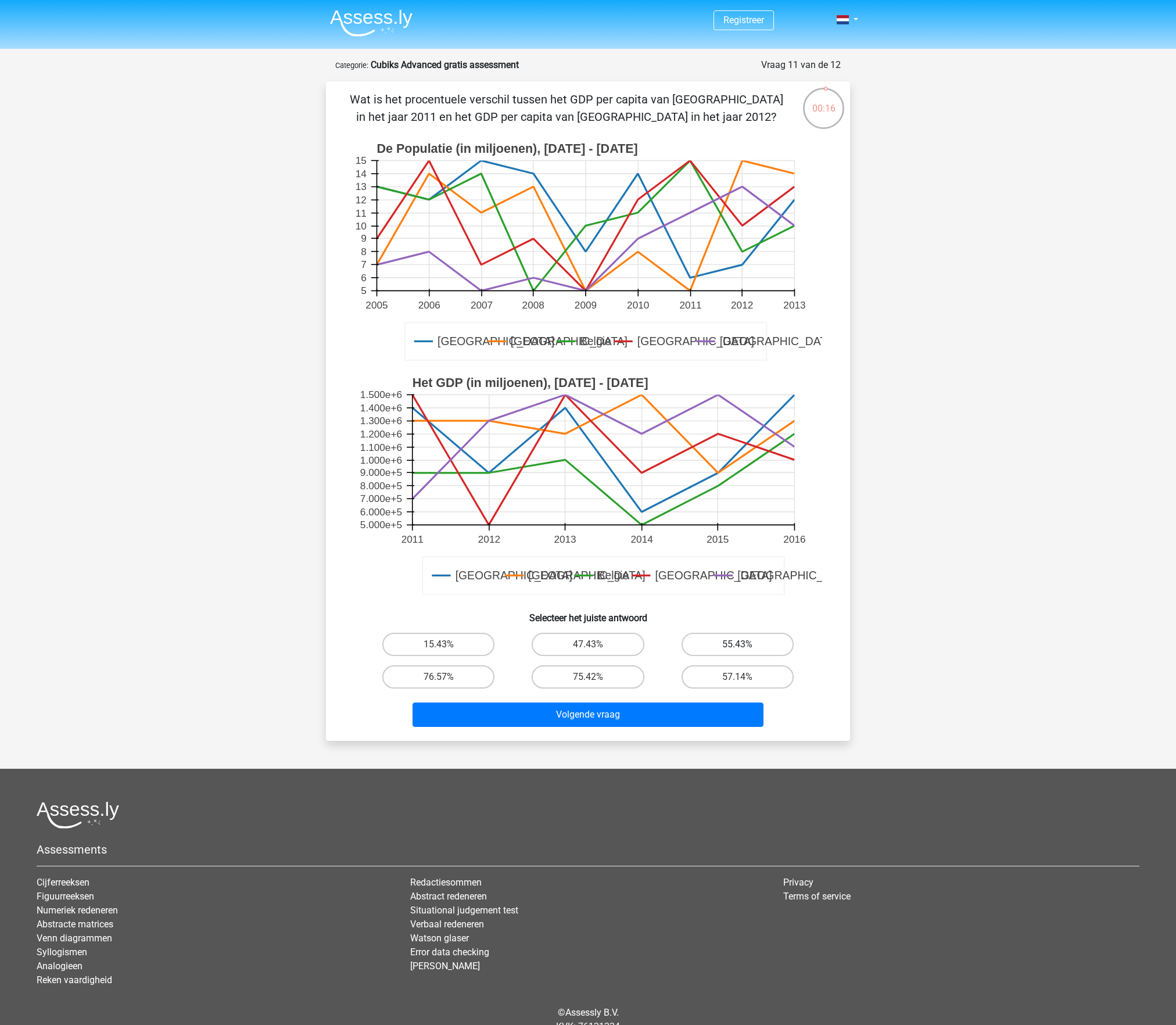
click at [718, 645] on label "55.43%" at bounding box center [737, 645] width 112 height 23
click at [737, 645] on input "55.43%" at bounding box center [741, 648] width 7 height 7
radio input "true"
drag, startPoint x: 668, startPoint y: 727, endPoint x: 235, endPoint y: 800, distance: 439.1
click at [236, 790] on div "Registreer" at bounding box center [588, 537] width 1176 height 1076
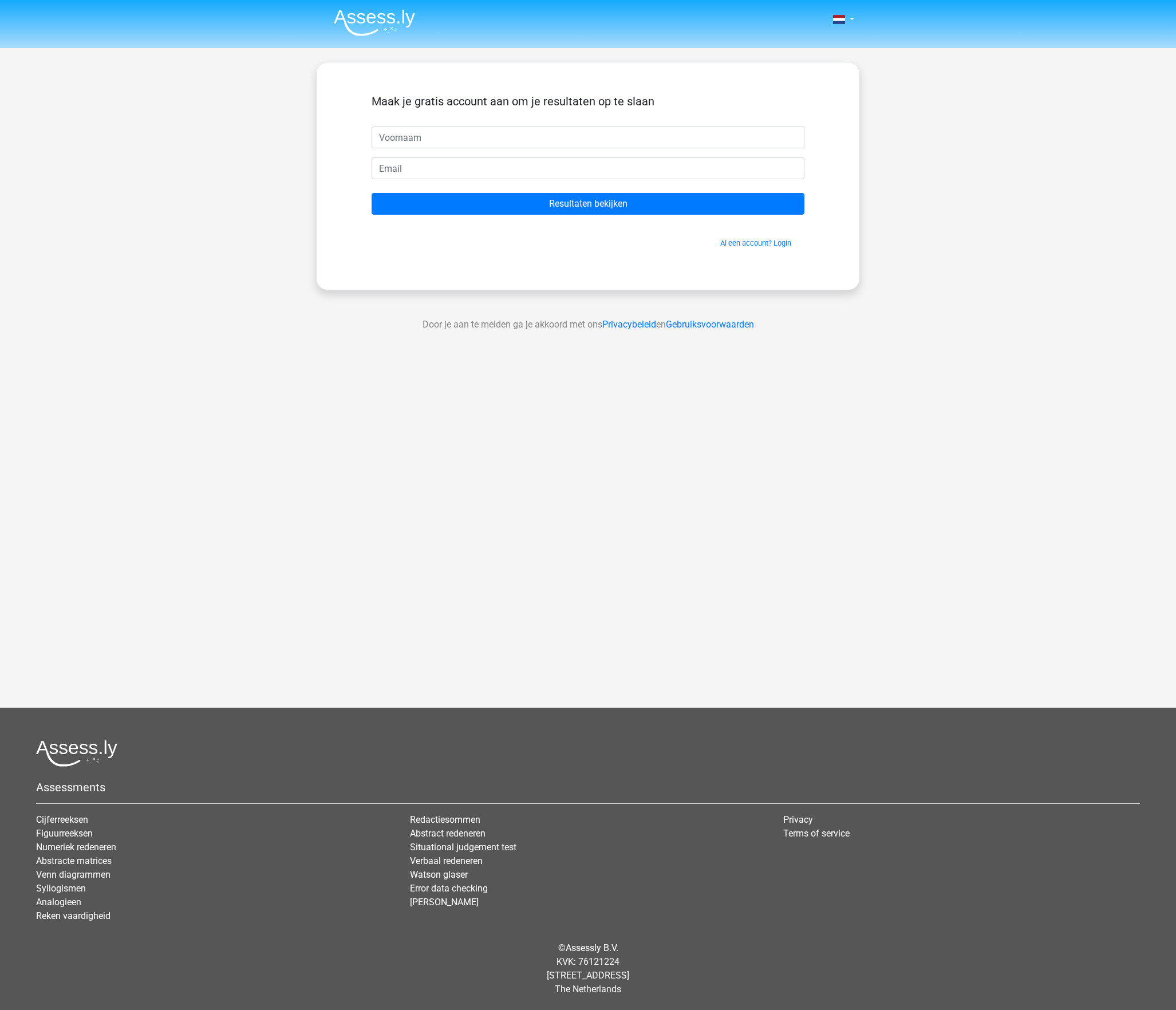
click at [595, 471] on div "Nederlands English" at bounding box center [588, 324] width 1176 height 648
click at [559, 420] on div "Nederlands English" at bounding box center [588, 324] width 1176 height 648
click at [466, 148] on input "text" at bounding box center [588, 137] width 433 height 22
drag, startPoint x: 471, startPoint y: 150, endPoint x: 473, endPoint y: 156, distance: 6.3
click at [471, 148] on input "text" at bounding box center [588, 137] width 433 height 22
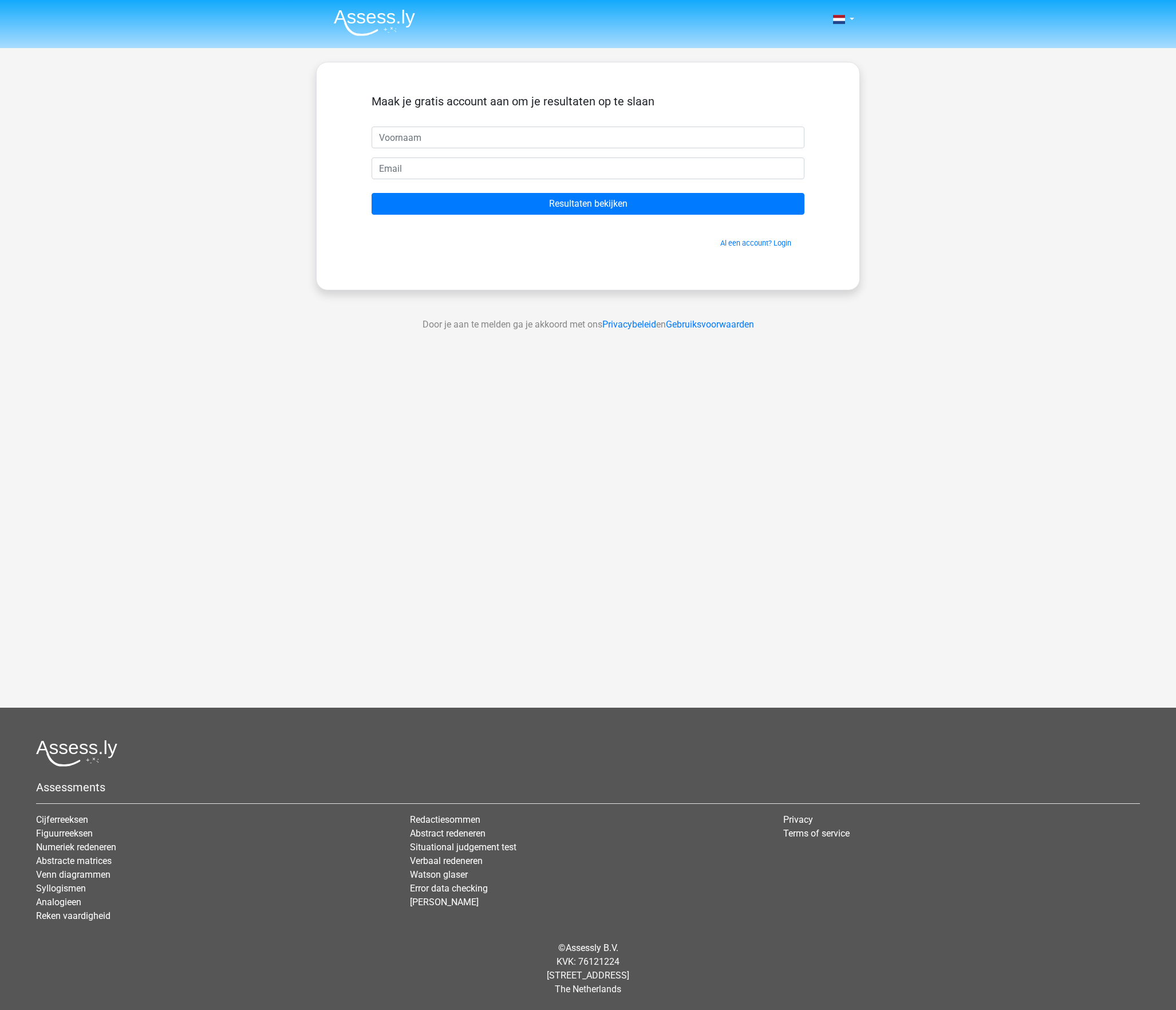
click at [678, 500] on div "Nederlands English" at bounding box center [588, 324] width 1176 height 648
